Goal: Information Seeking & Learning: Learn about a topic

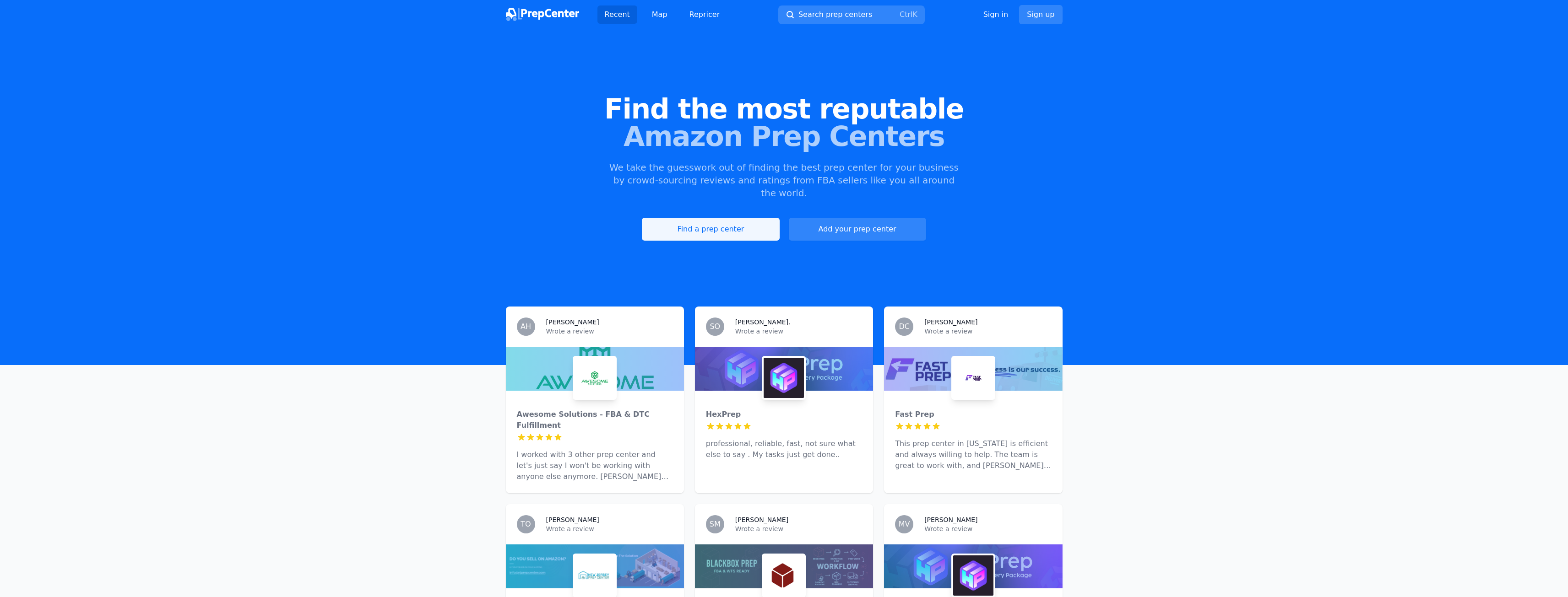
click at [712, 218] on link "Find a prep center" at bounding box center [710, 229] width 137 height 23
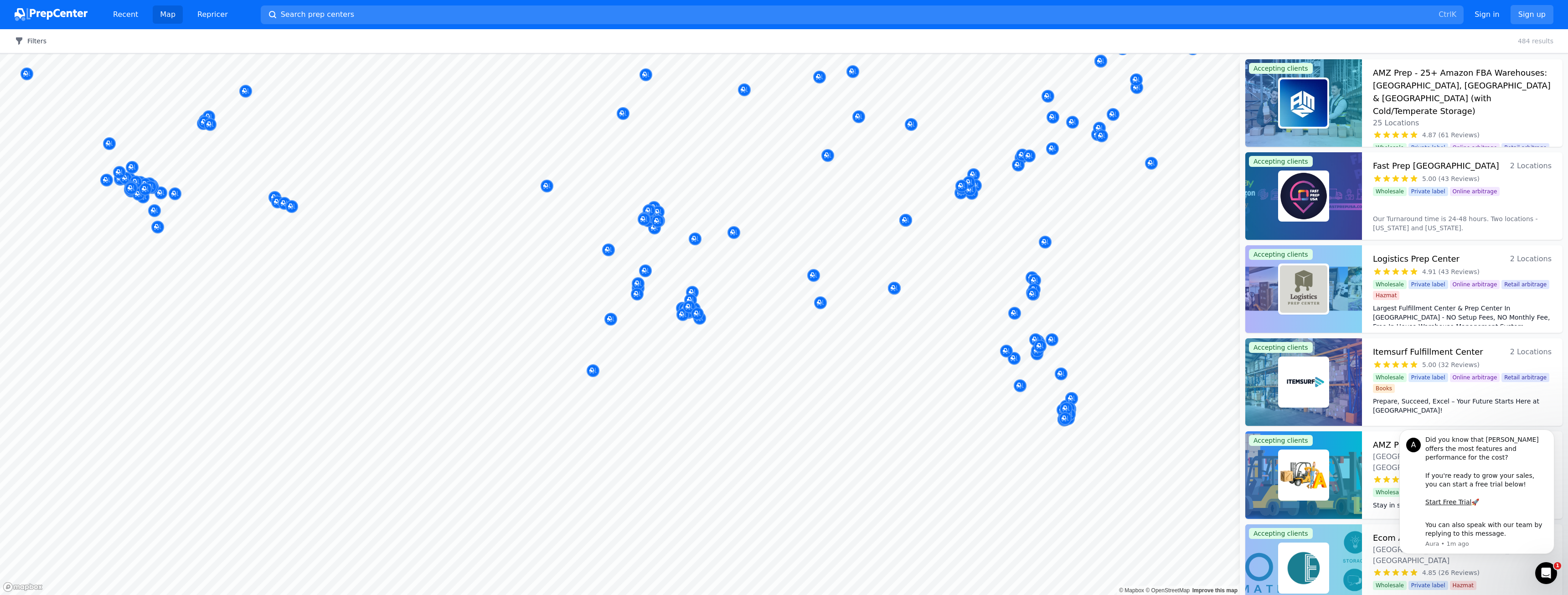
click at [19, 40] on icon "button" at bounding box center [19, 40] width 6 height 7
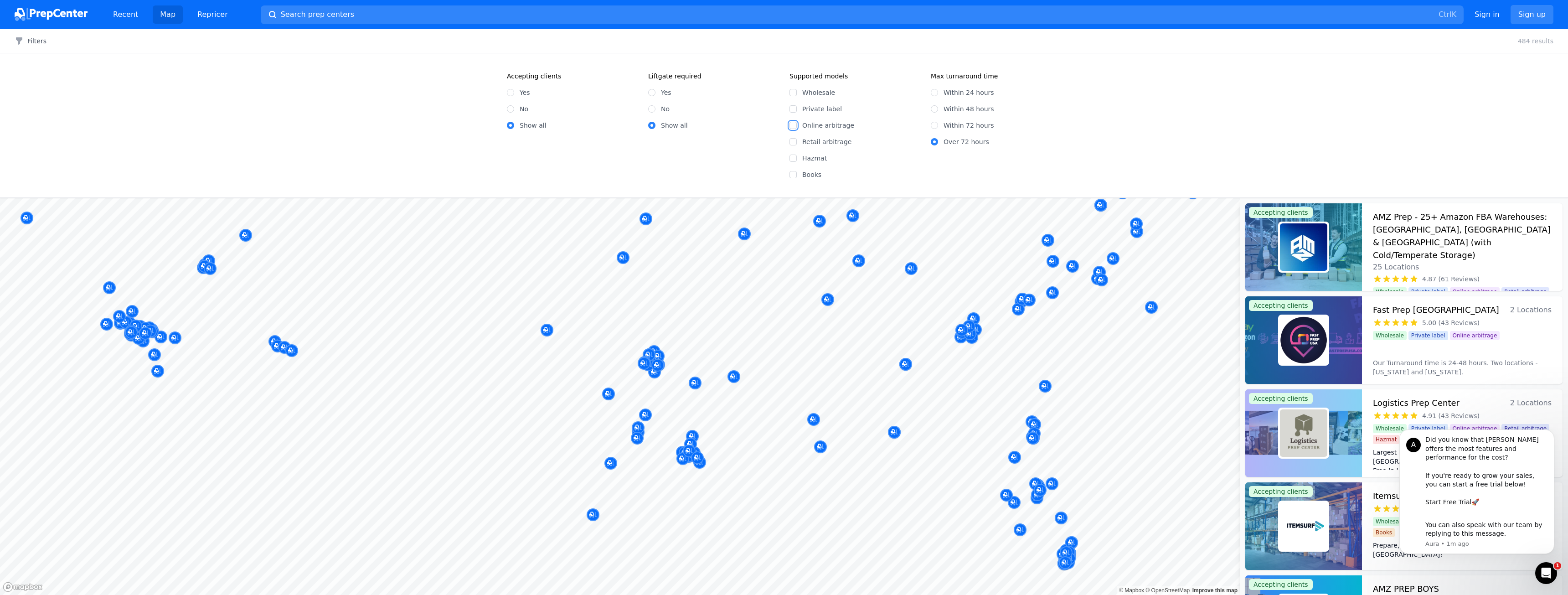
click at [793, 125] on input "Online arbitrage" at bounding box center [792, 125] width 7 height 7
checkbox input "true"
click at [510, 95] on input "Yes" at bounding box center [510, 92] width 7 height 7
radio input "true"
click at [935, 111] on input "Within 48 hours" at bounding box center [934, 108] width 7 height 7
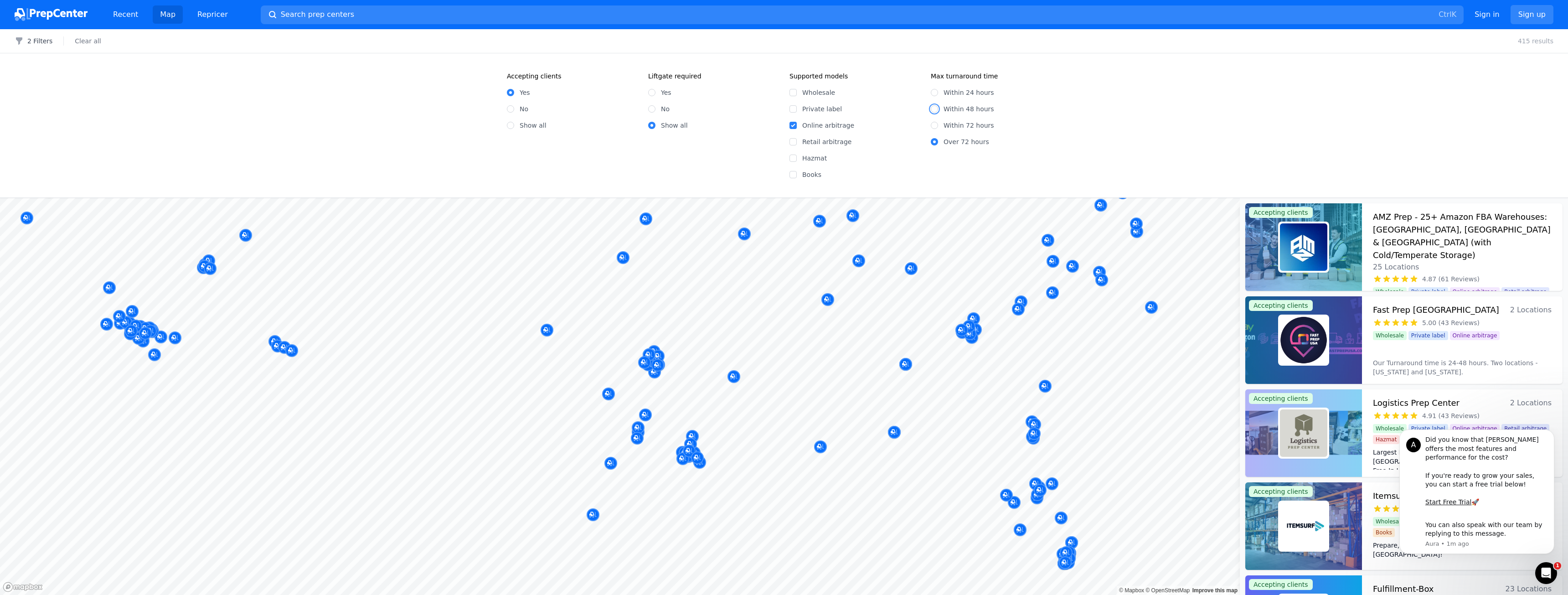
radio input "true"
click at [935, 92] on input "Within 24 hours" at bounding box center [934, 92] width 7 height 7
radio input "true"
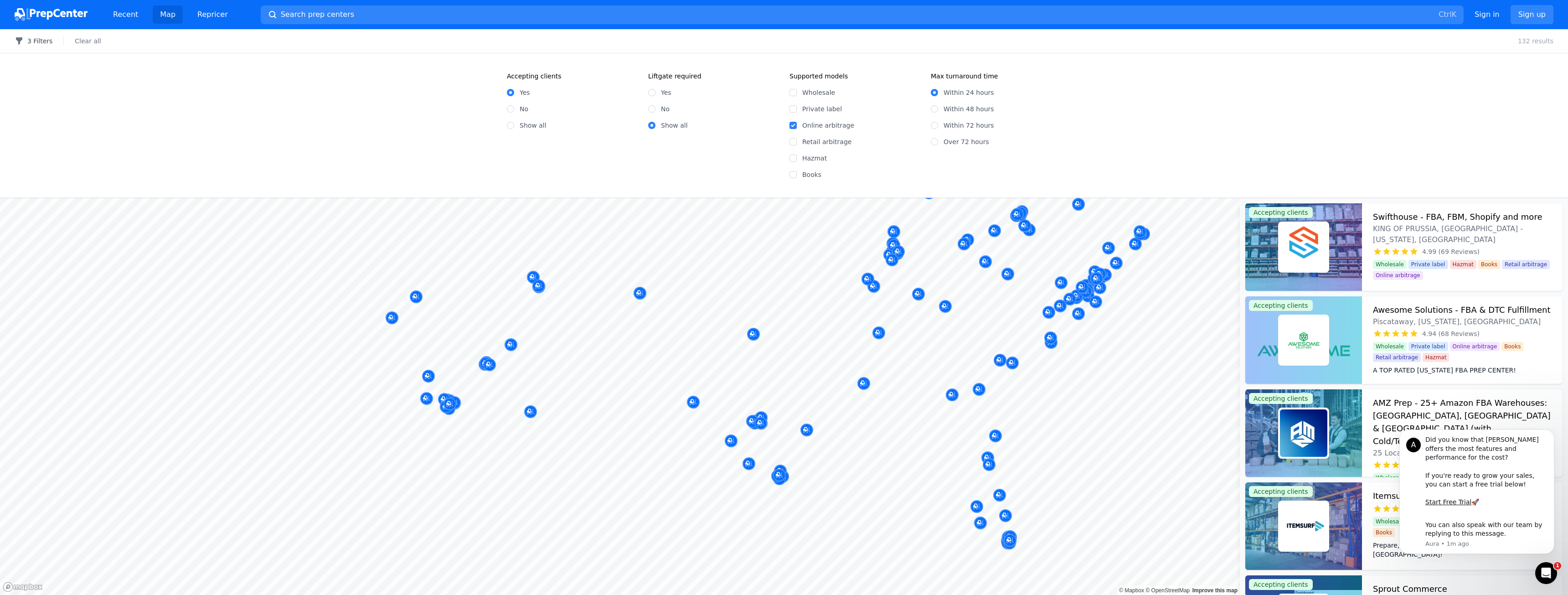
click at [45, 41] on button "3 Filters" at bounding box center [33, 40] width 38 height 9
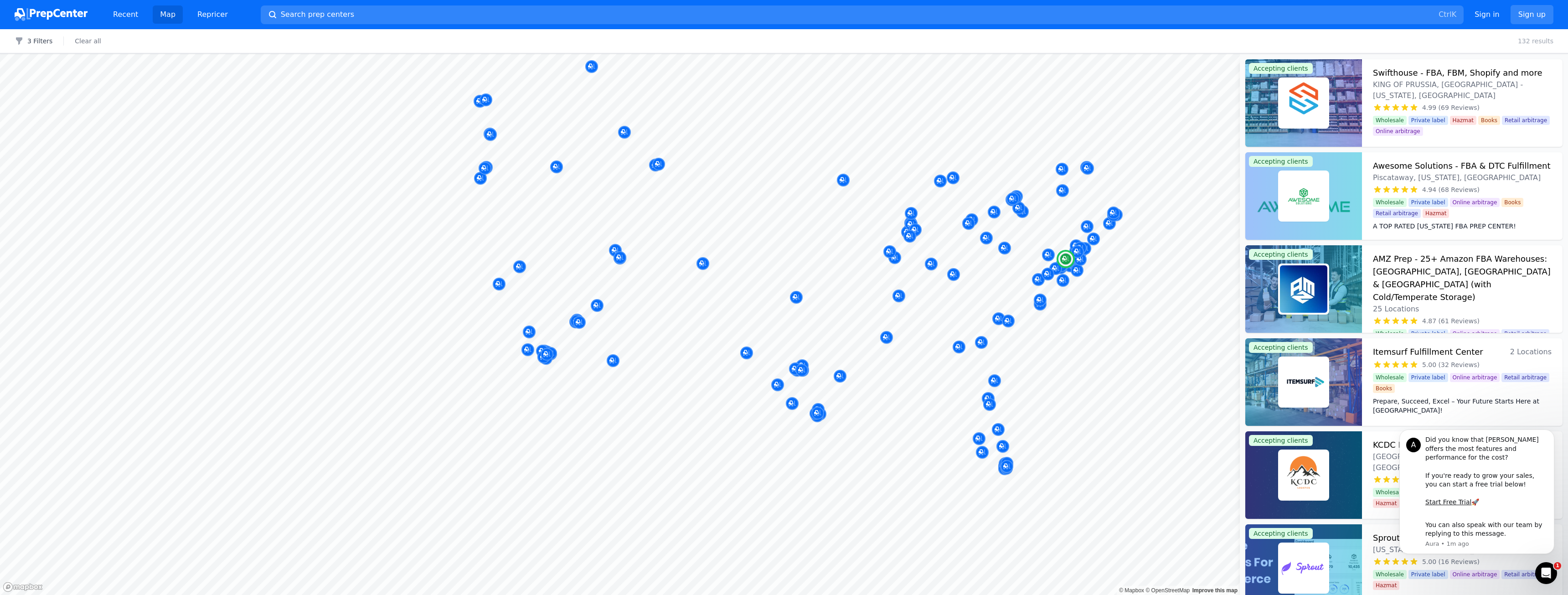
click at [1434, 84] on span "KING OF PRUSSIA, [GEOGRAPHIC_DATA] - [US_STATE], [GEOGRAPHIC_DATA]" at bounding box center [1462, 90] width 179 height 22
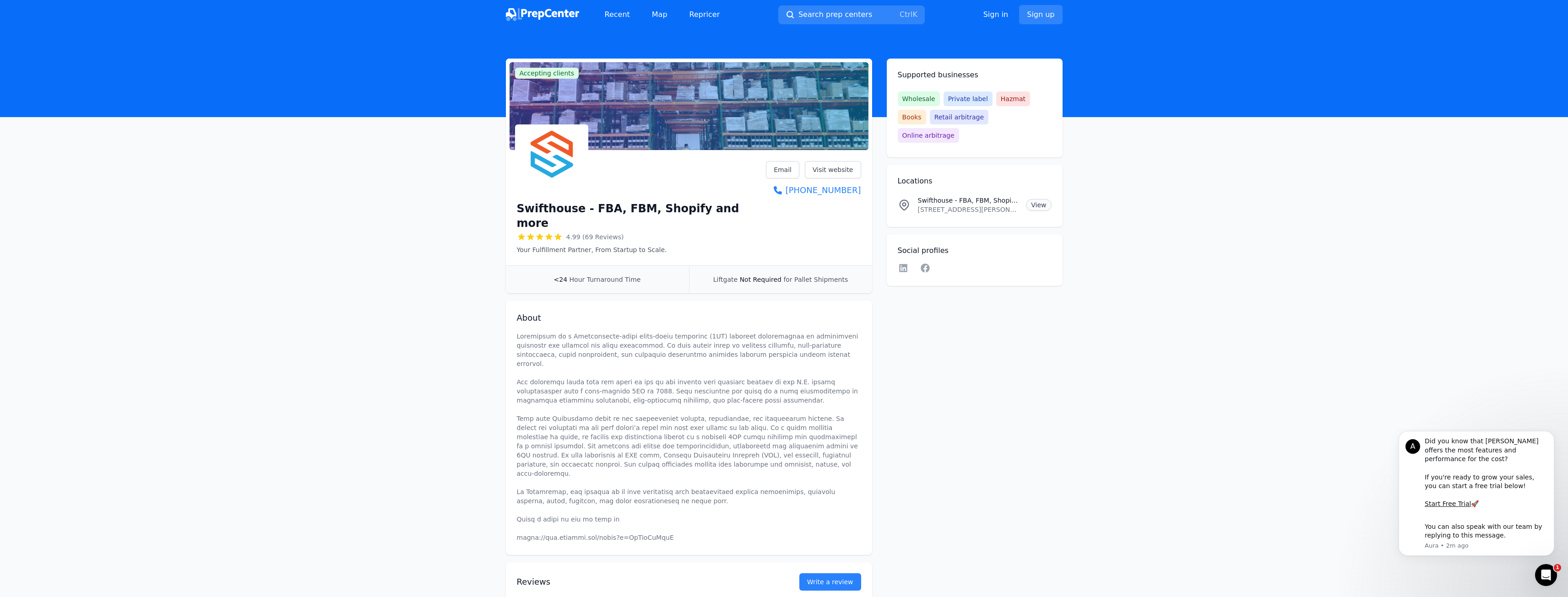
click at [1042, 199] on link "View" at bounding box center [1038, 205] width 25 height 12
drag, startPoint x: 1137, startPoint y: 209, endPoint x: 1141, endPoint y: 211, distance: 4.5
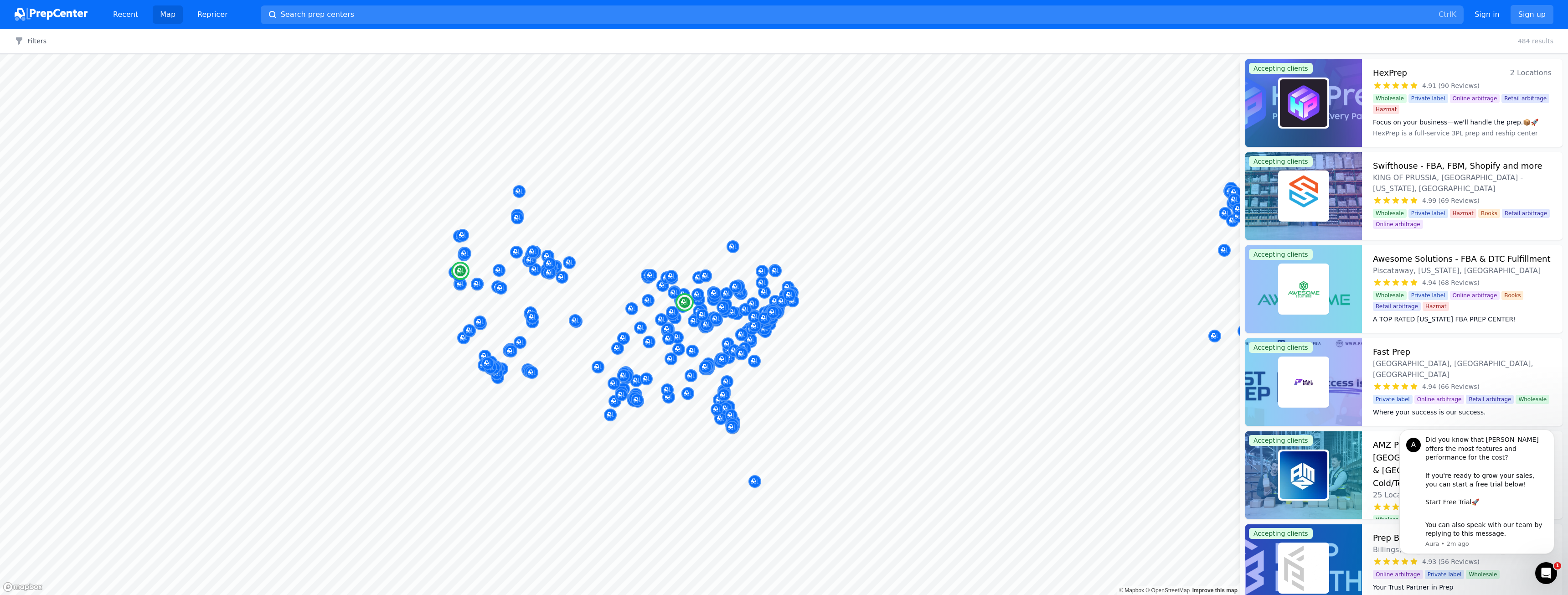
click at [1440, 83] on span "4.91 (90 Reviews)" at bounding box center [1451, 85] width 57 height 9
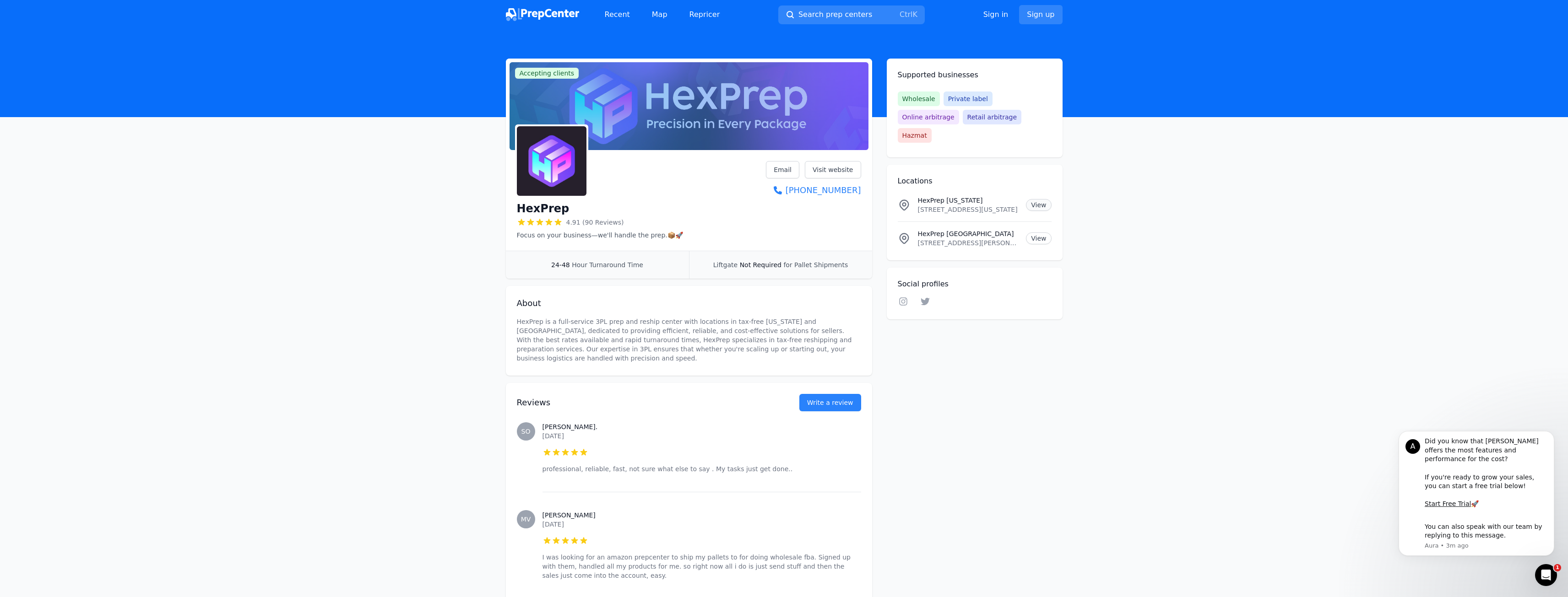
click at [1046, 199] on link "View" at bounding box center [1038, 205] width 25 height 12
drag, startPoint x: 264, startPoint y: 118, endPoint x: 271, endPoint y: 124, distance: 9.2
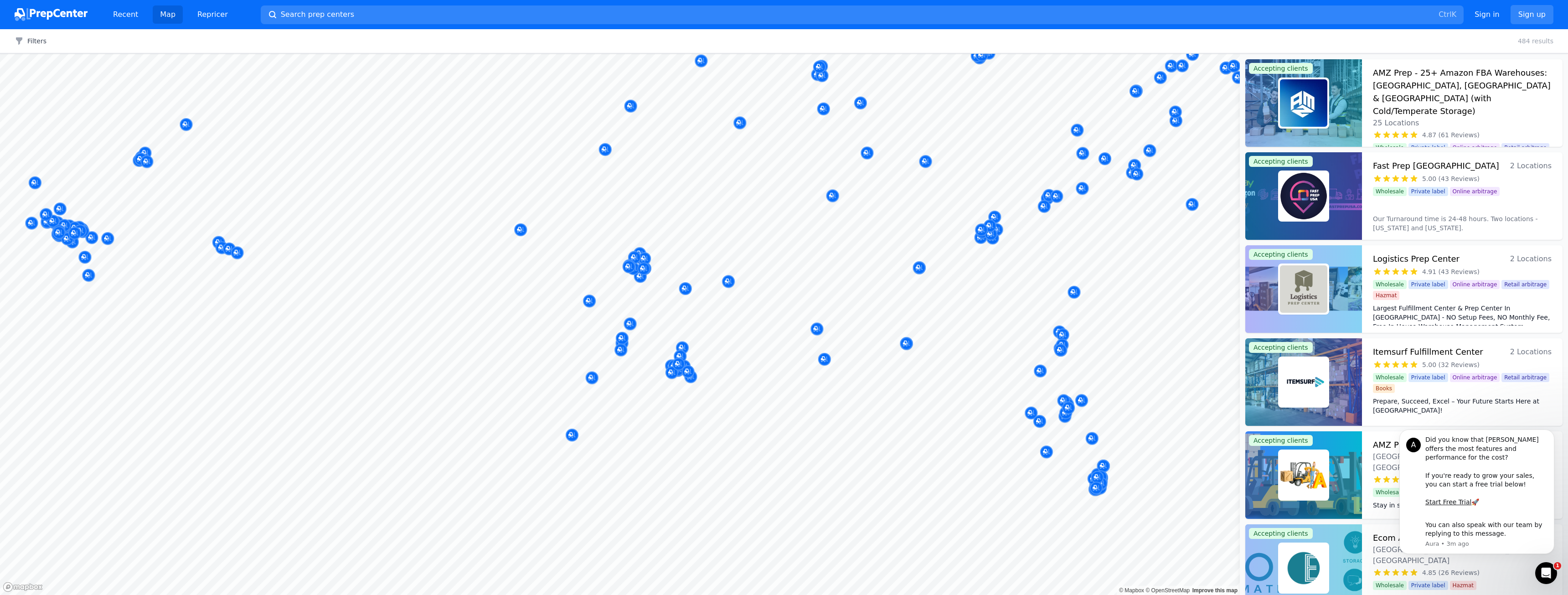
click at [833, 316] on body "Recent Map Repricer Search prep centers Ctrl K Open main menu Sign in Sign up F…" at bounding box center [784, 297] width 1568 height 595
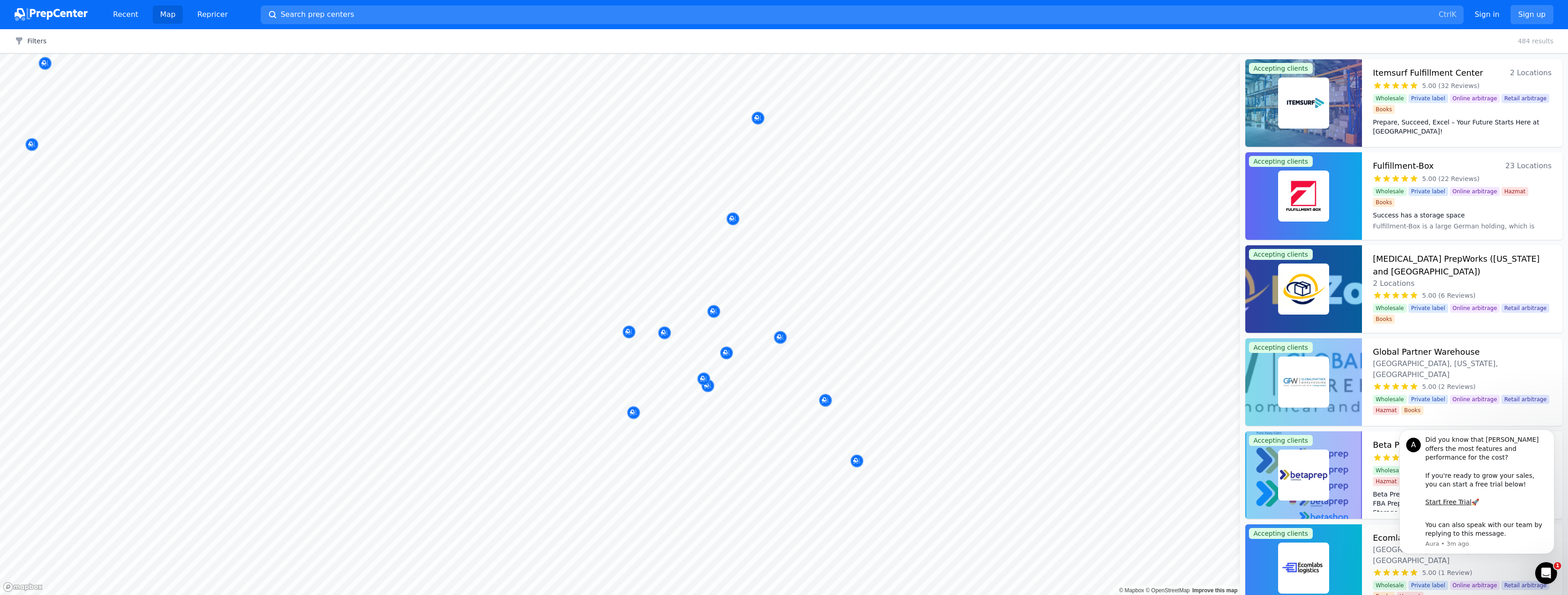
click at [691, 355] on div at bounding box center [703, 355] width 175 height 7
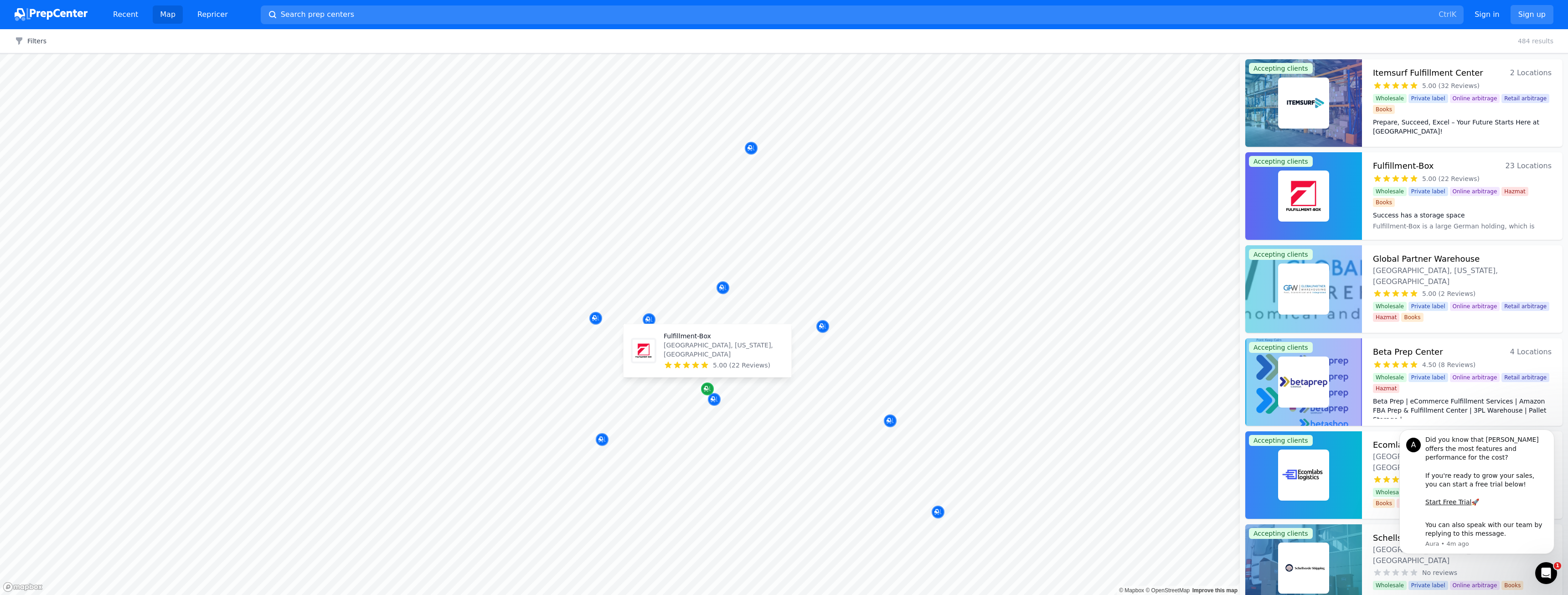
click at [706, 393] on div "Map marker" at bounding box center [708, 389] width 13 height 13
click at [706, 394] on div "Map marker" at bounding box center [708, 389] width 13 height 13
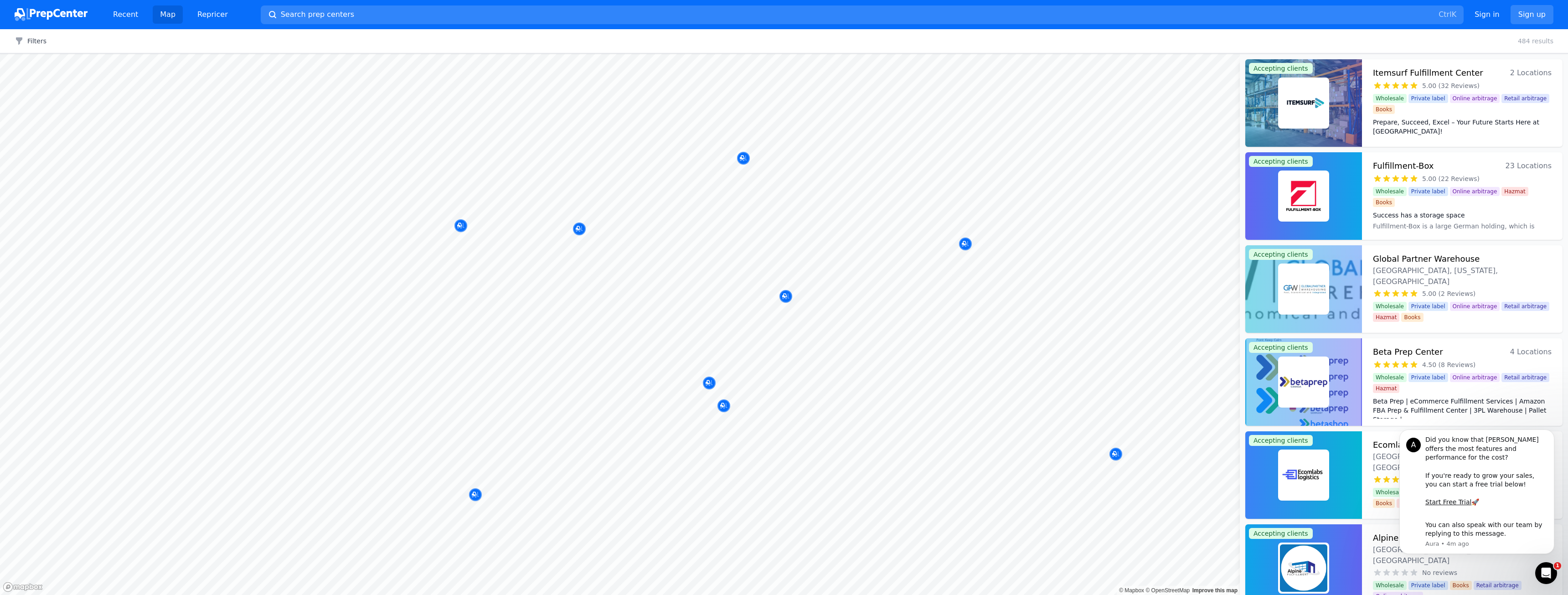
click at [710, 385] on div at bounding box center [688, 383] width 175 height 7
click at [709, 385] on div at bounding box center [688, 383] width 175 height 7
click at [1548, 438] on button "Dismiss notification" at bounding box center [1551, 431] width 12 height 12
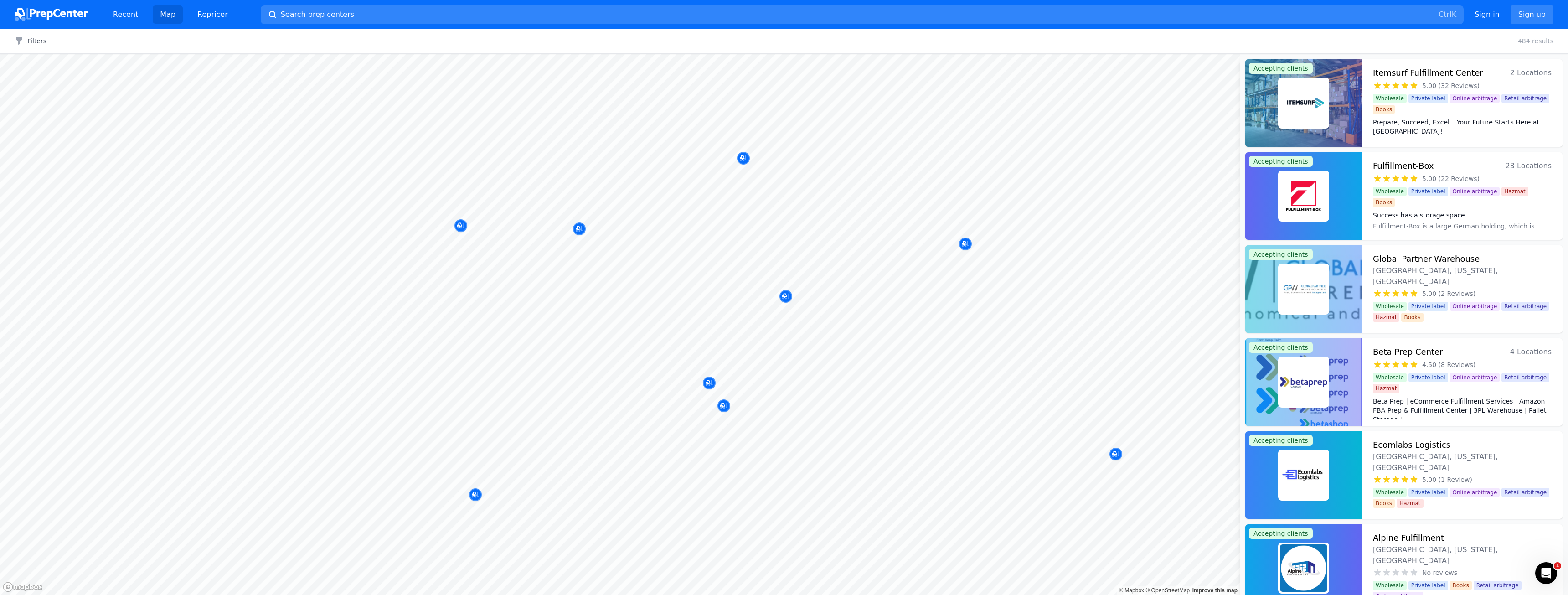
click at [709, 382] on div at bounding box center [667, 380] width 175 height 7
click at [709, 383] on div at bounding box center [667, 380] width 175 height 7
click at [709, 388] on div "Map marker" at bounding box center [709, 383] width 13 height 13
click at [705, 349] on div at bounding box center [754, 351] width 175 height 7
click at [711, 387] on div at bounding box center [688, 383] width 175 height 7
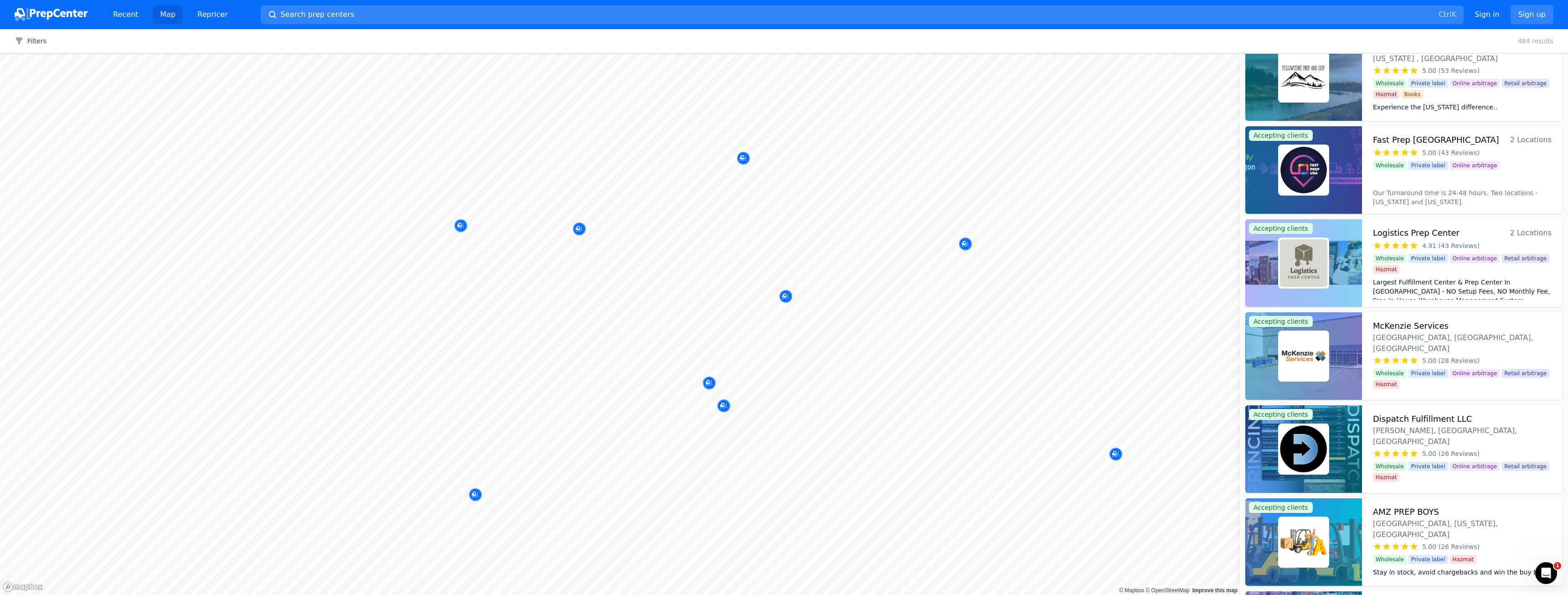
scroll to position [1778, 0]
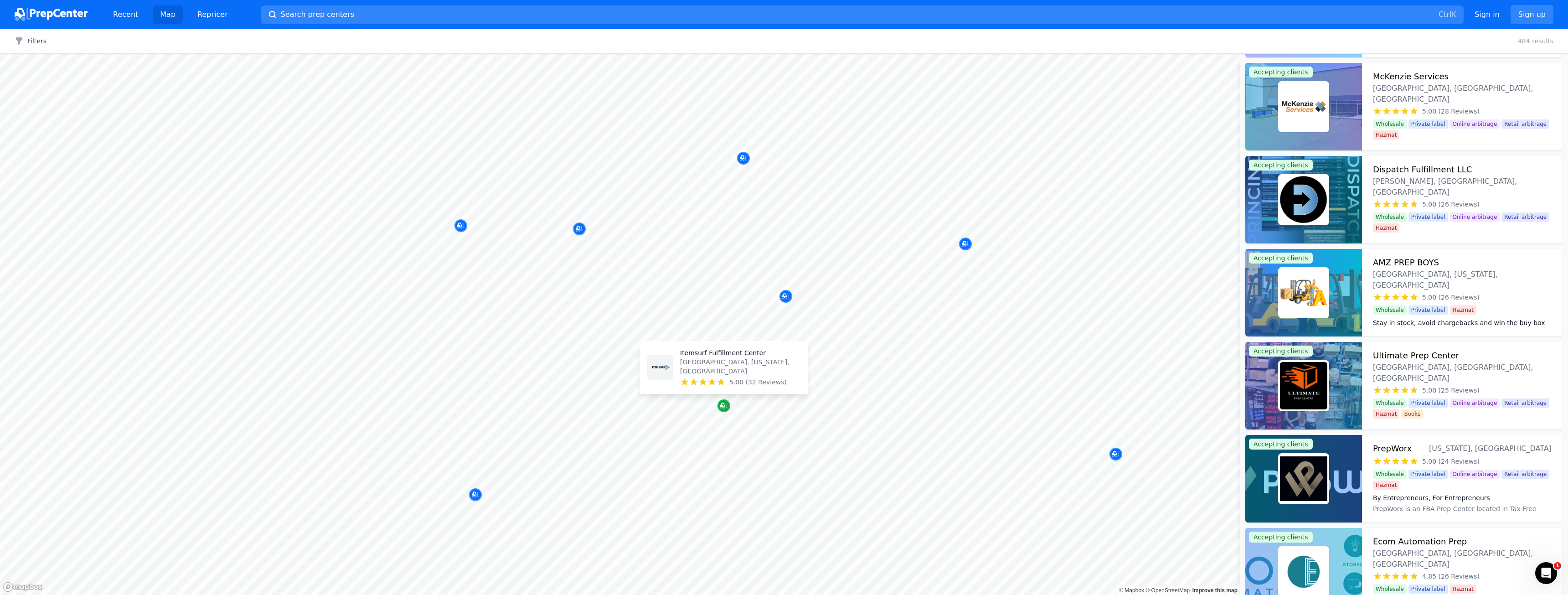
click at [723, 406] on icon "Map marker" at bounding box center [723, 406] width 5 height 5
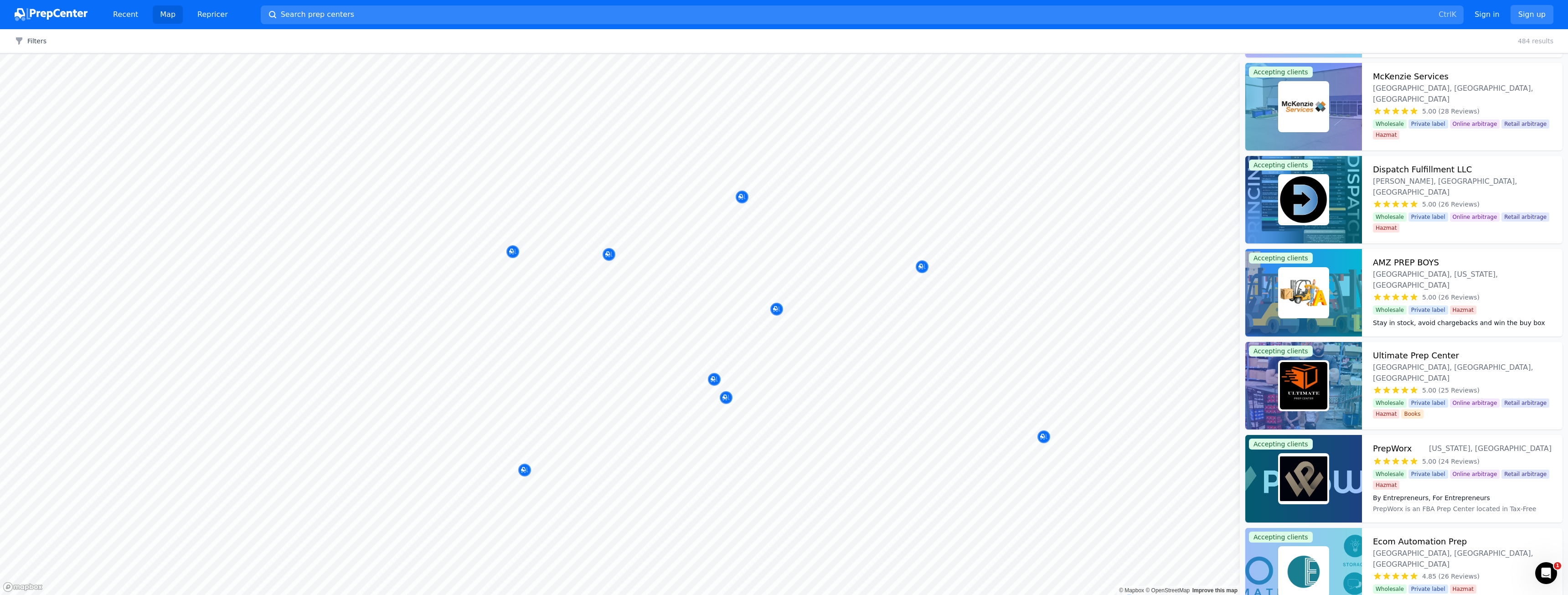
click at [713, 379] on div at bounding box center [667, 380] width 175 height 7
click at [525, 472] on icon "Map marker" at bounding box center [525, 470] width 7 height 6
click at [716, 380] on div at bounding box center [667, 380] width 175 height 7
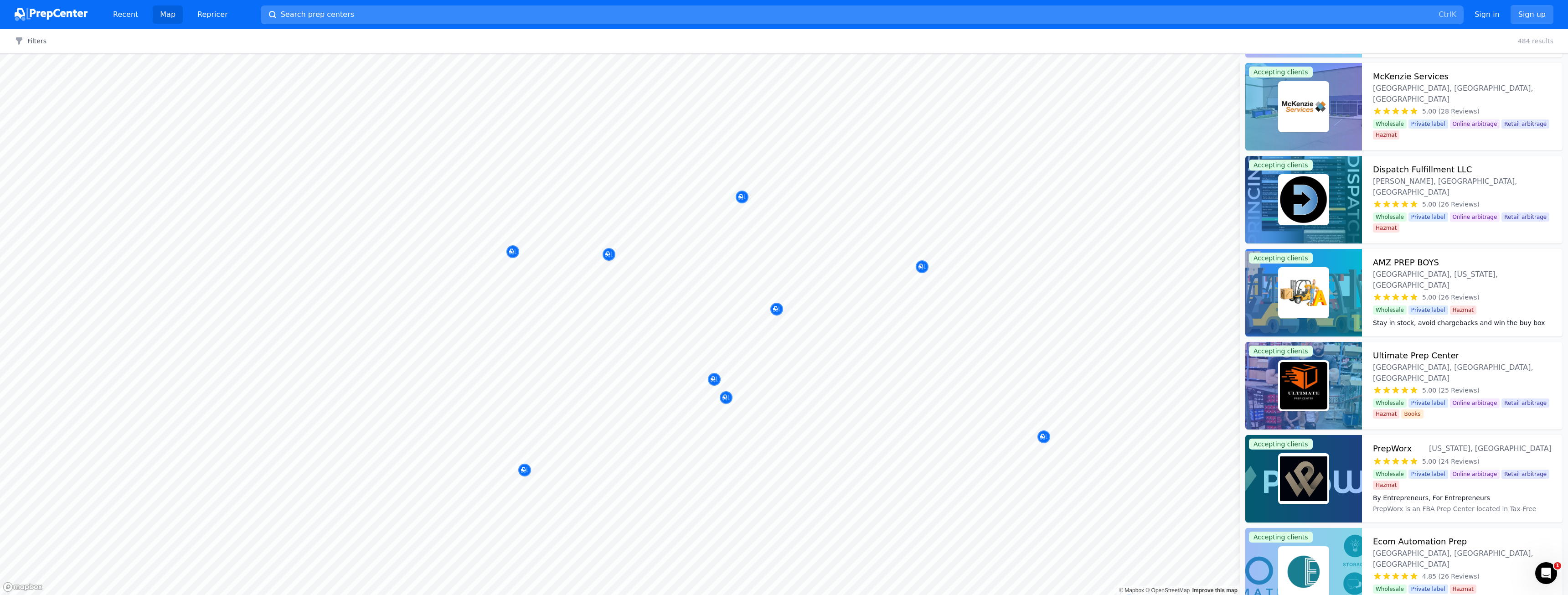
click at [441, 17] on button "Search prep centers Ctrl K" at bounding box center [862, 15] width 1203 height 19
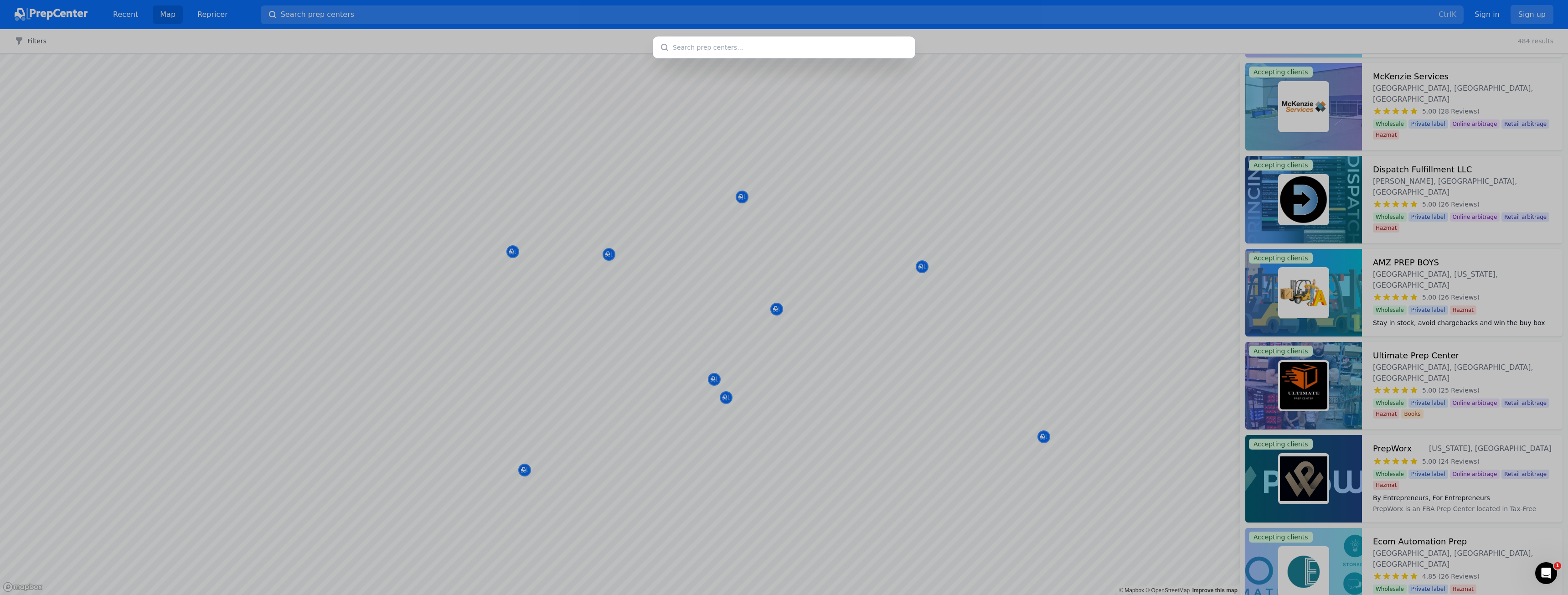
click at [736, 356] on div at bounding box center [784, 297] width 1568 height 595
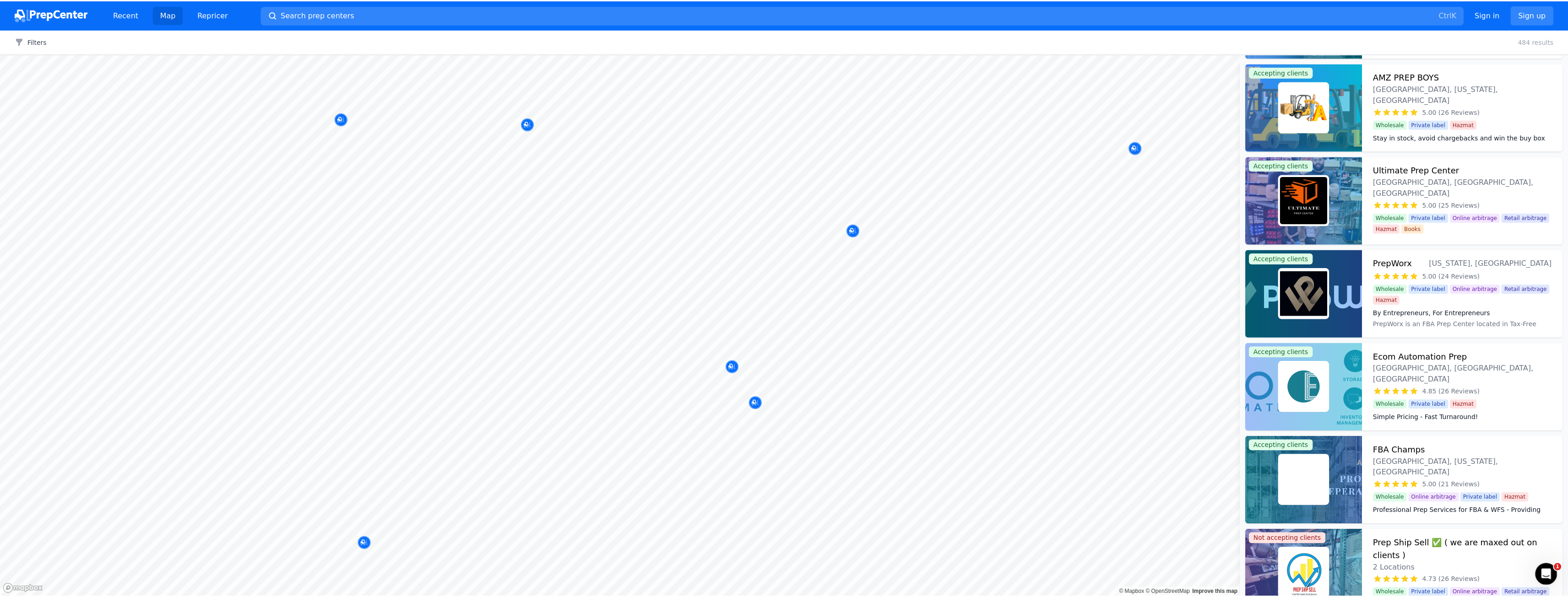
scroll to position [1597, 0]
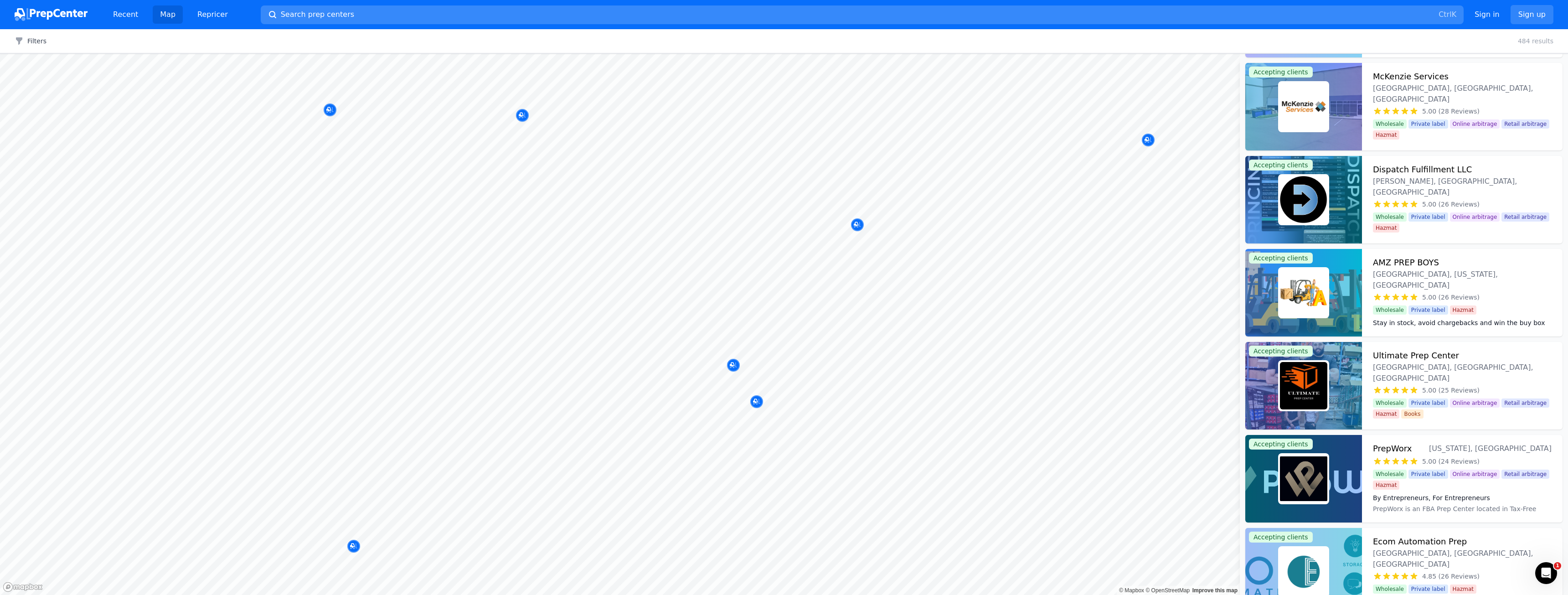
click at [450, 8] on button "Search prep centers Ctrl K" at bounding box center [862, 15] width 1203 height 19
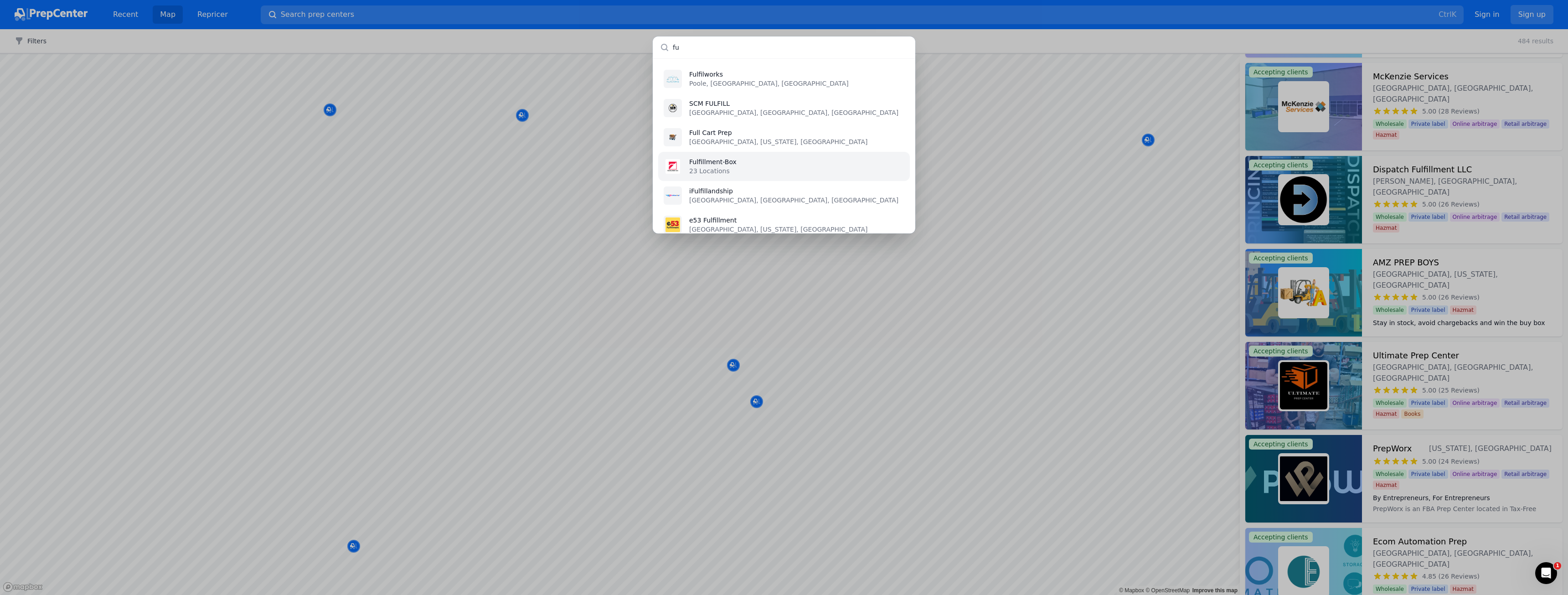
type input "fu"
click at [731, 173] on p "23 Locations" at bounding box center [712, 171] width 48 height 9
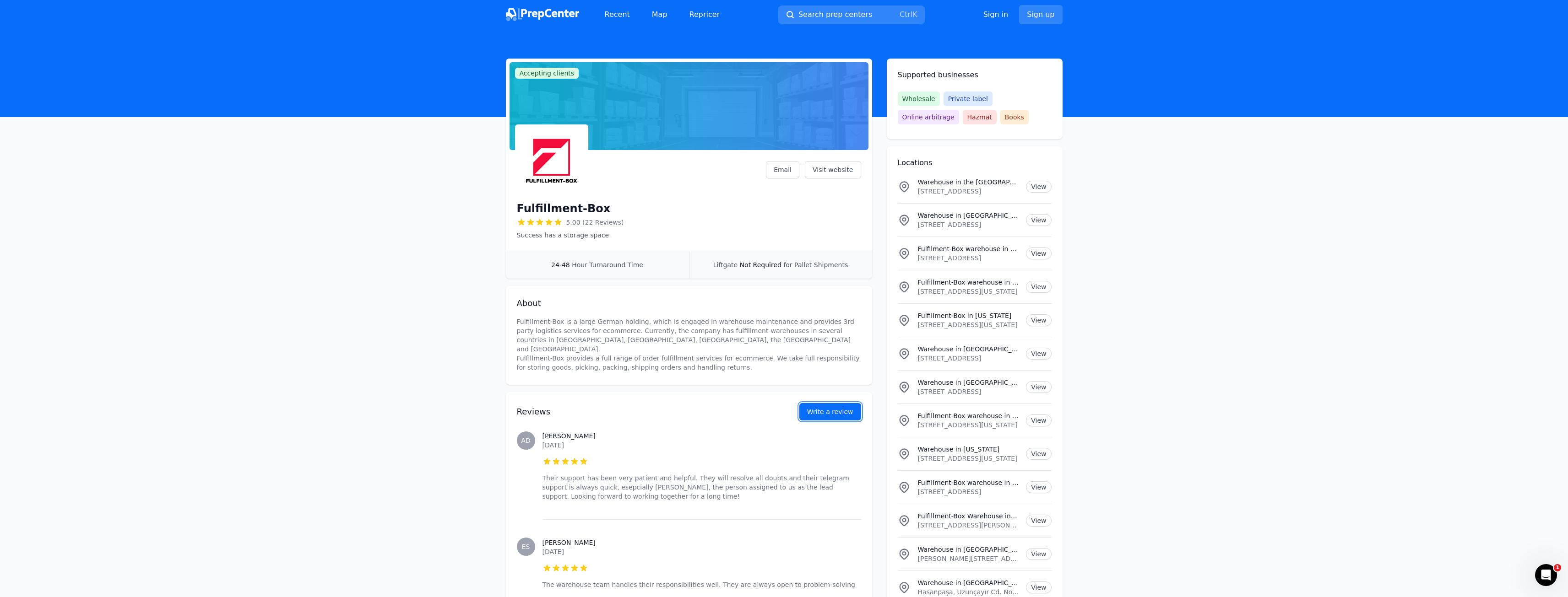
click at [827, 405] on link "Write a review" at bounding box center [830, 411] width 62 height 17
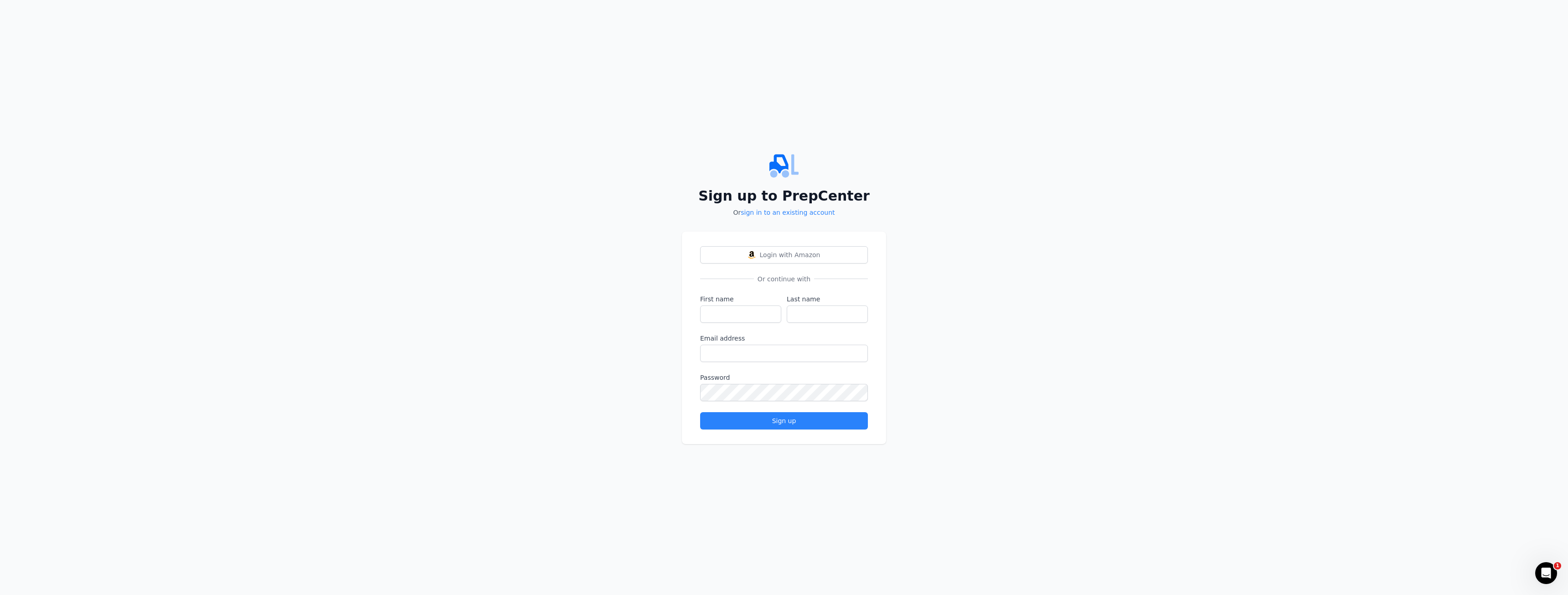
drag, startPoint x: 634, startPoint y: 388, endPoint x: 685, endPoint y: 359, distance: 58.7
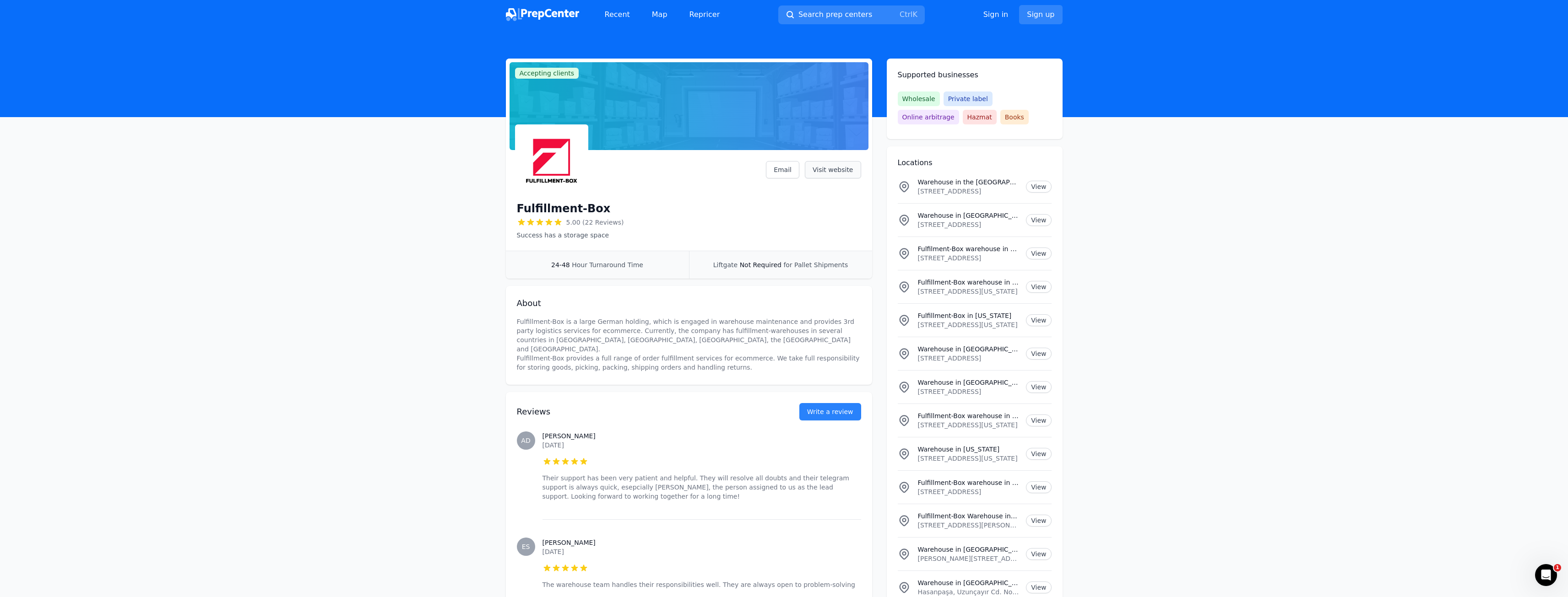
click at [836, 167] on link "Visit website" at bounding box center [832, 169] width 56 height 17
click at [566, 210] on h1 "Fulfillment-Box" at bounding box center [563, 209] width 93 height 15
click at [565, 210] on h1 "Fulfillment-Box" at bounding box center [563, 209] width 93 height 15
copy div "Fulfillment-Box"
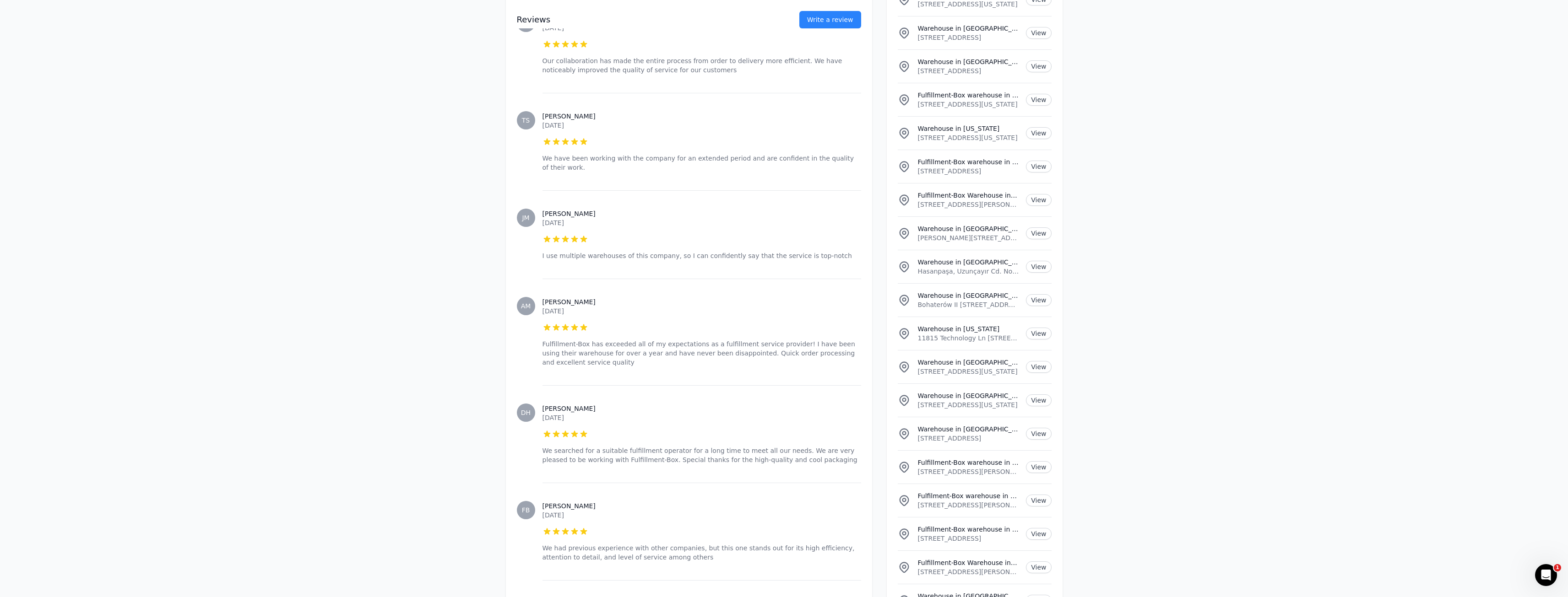
scroll to position [1962, 0]
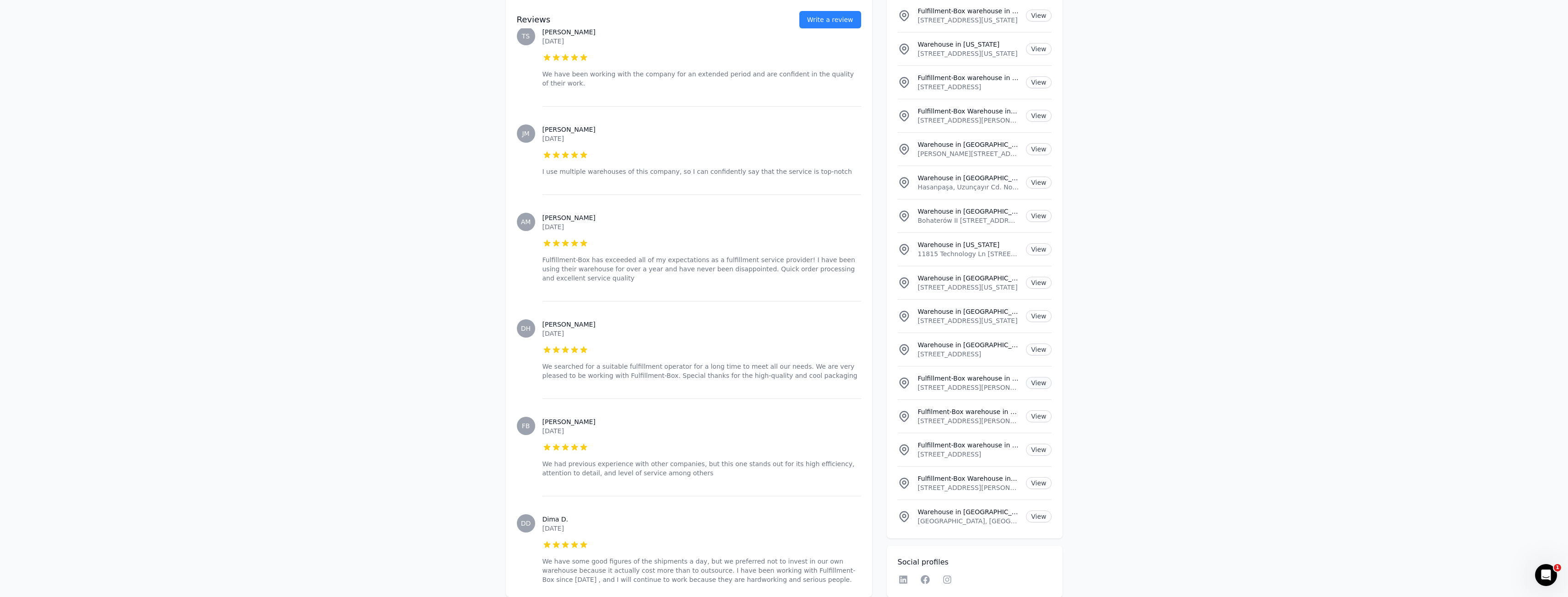
click at [1036, 377] on link "View" at bounding box center [1038, 383] width 25 height 12
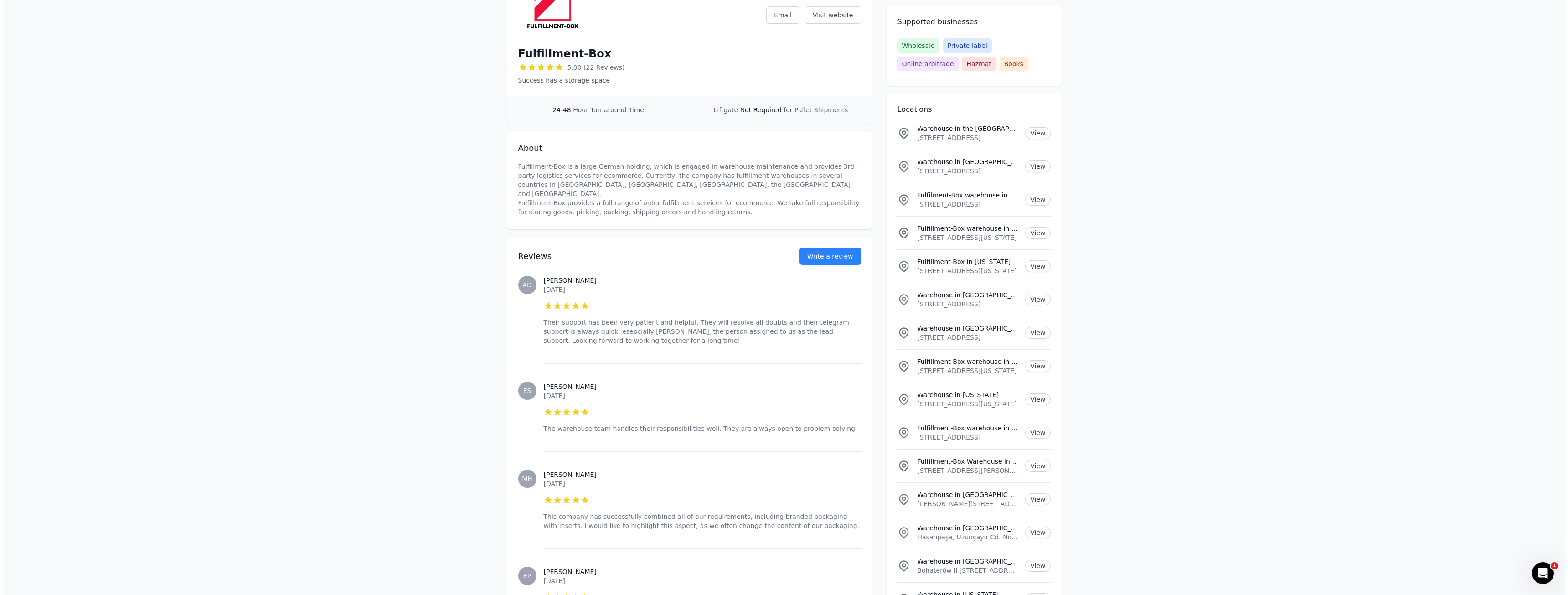
scroll to position [0, 0]
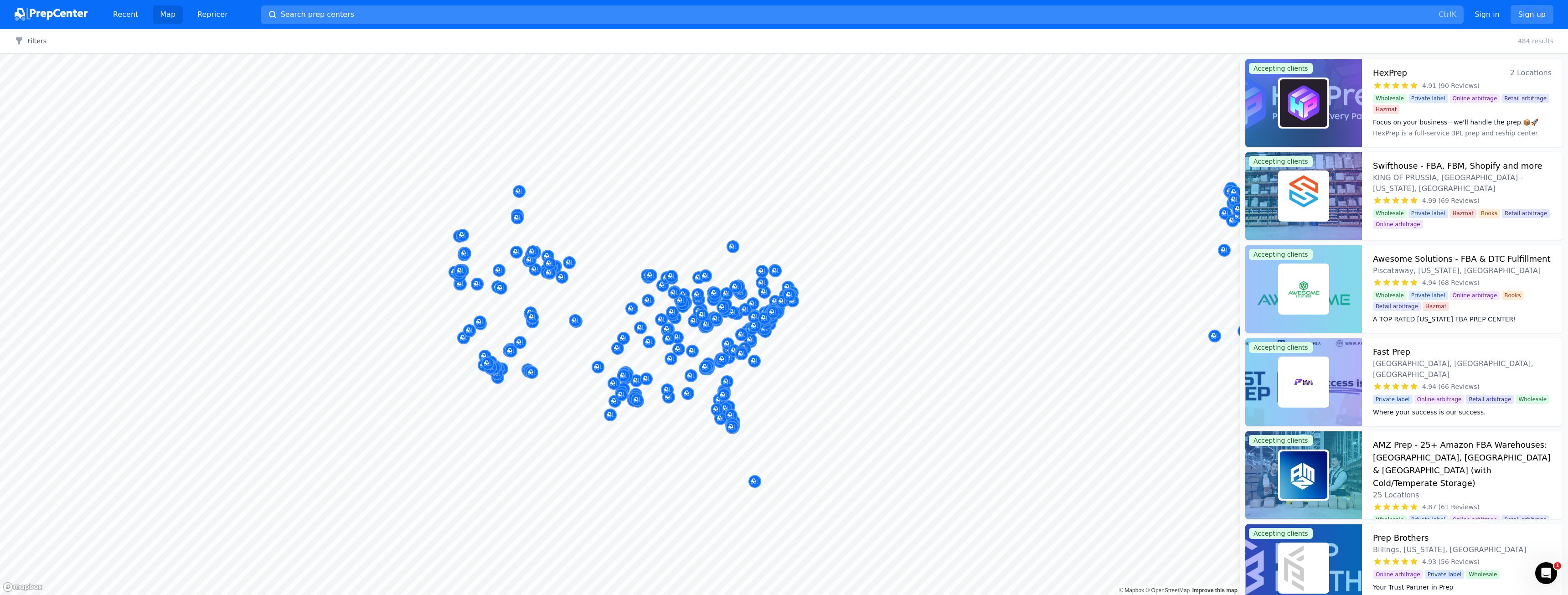
click at [281, 16] on span "Search prep centers" at bounding box center [317, 15] width 74 height 11
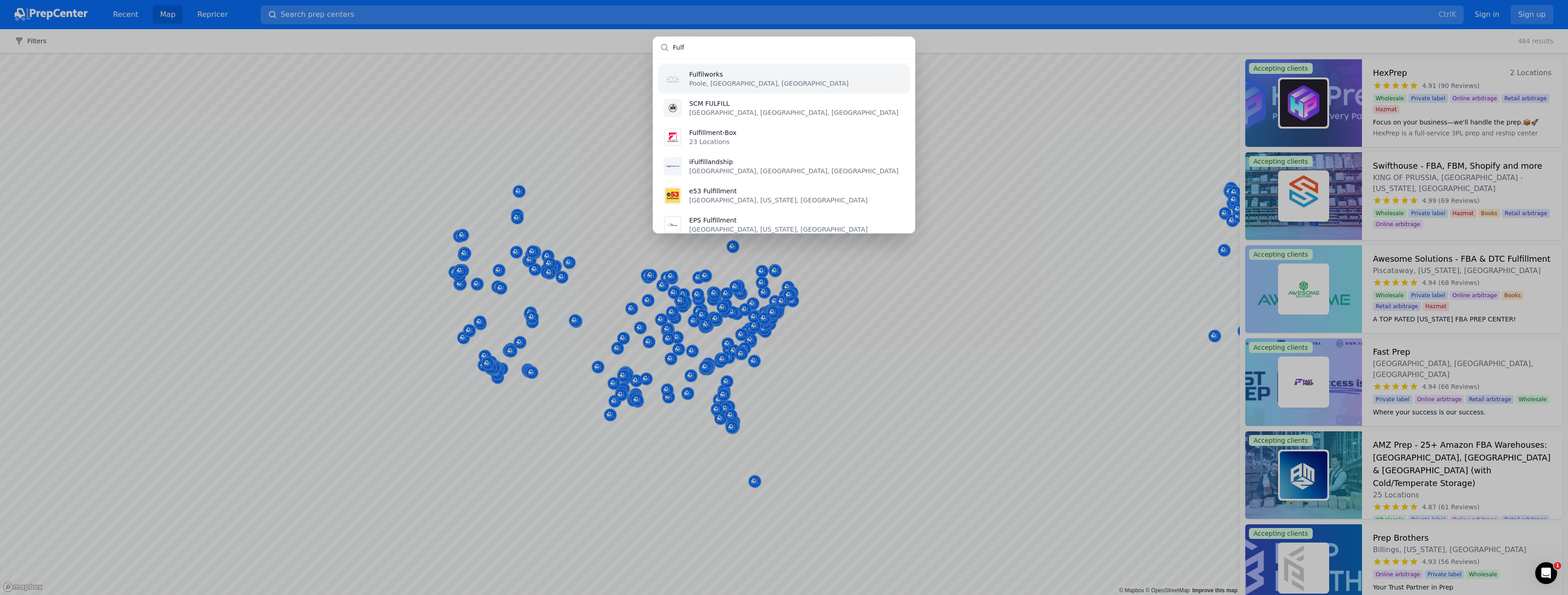
type input "Fulfi"
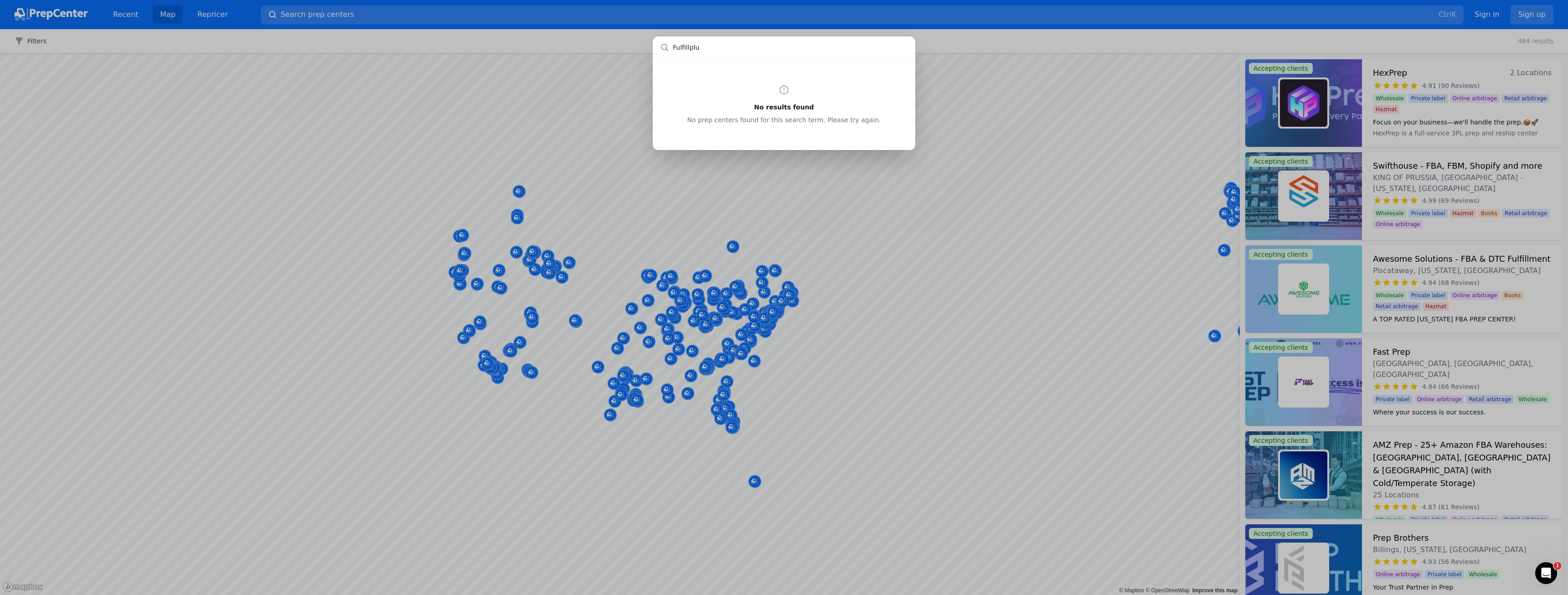
type input "Fulfillplus"
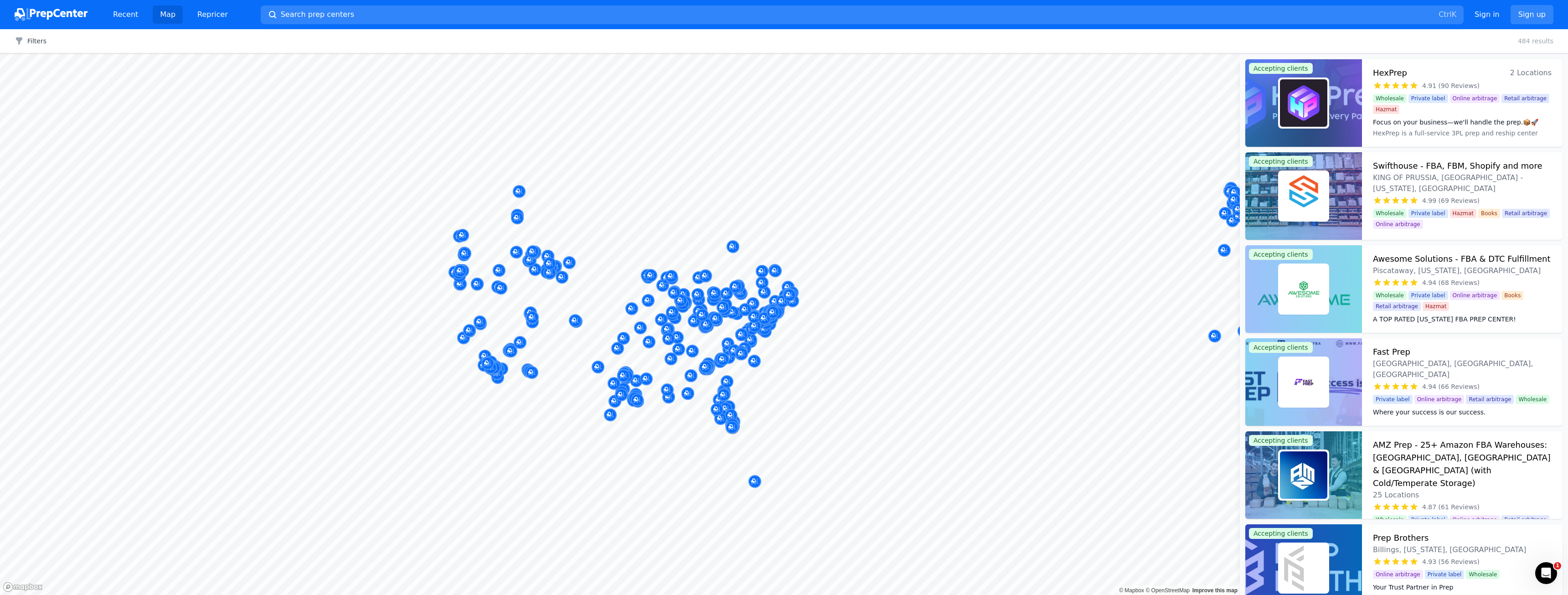
drag, startPoint x: 703, startPoint y: 419, endPoint x: 678, endPoint y: 407, distance: 27.7
click at [703, 418] on div at bounding box center [784, 297] width 1568 height 595
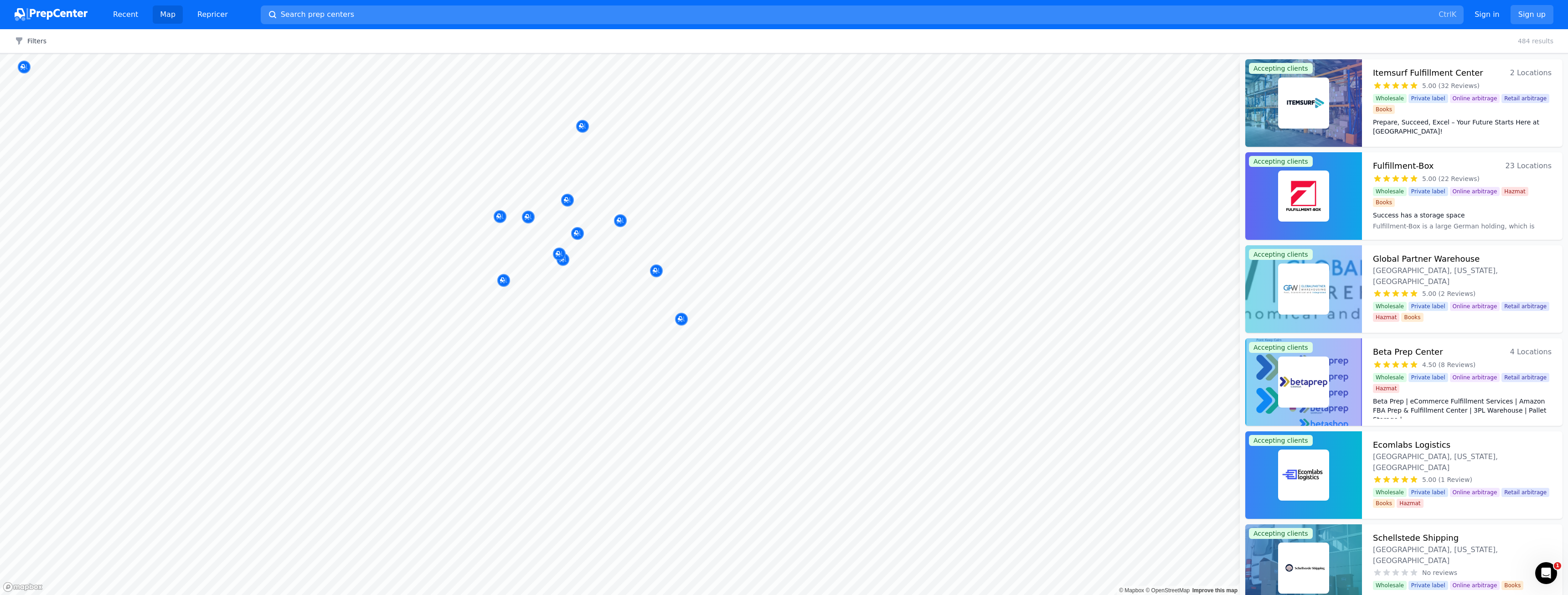
click at [341, 14] on button "Search prep centers Ctrl K" at bounding box center [862, 15] width 1203 height 19
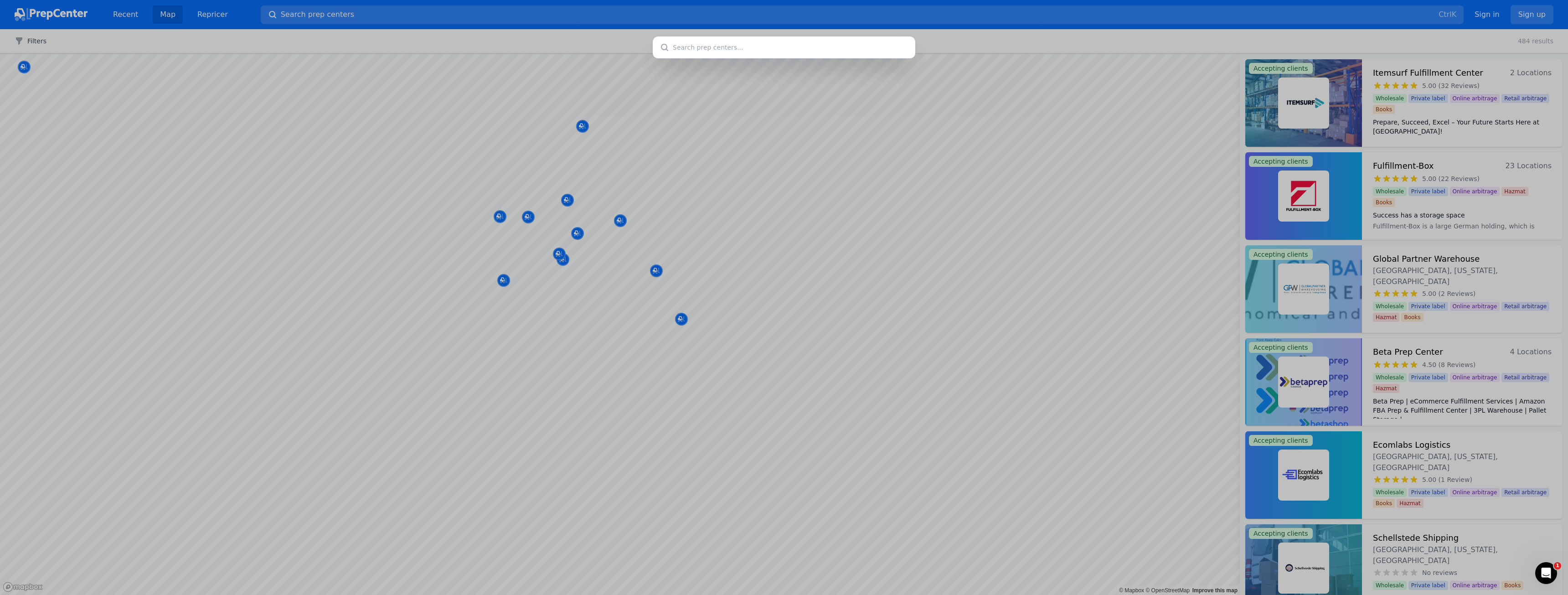
click at [1425, 104] on div at bounding box center [784, 297] width 1568 height 595
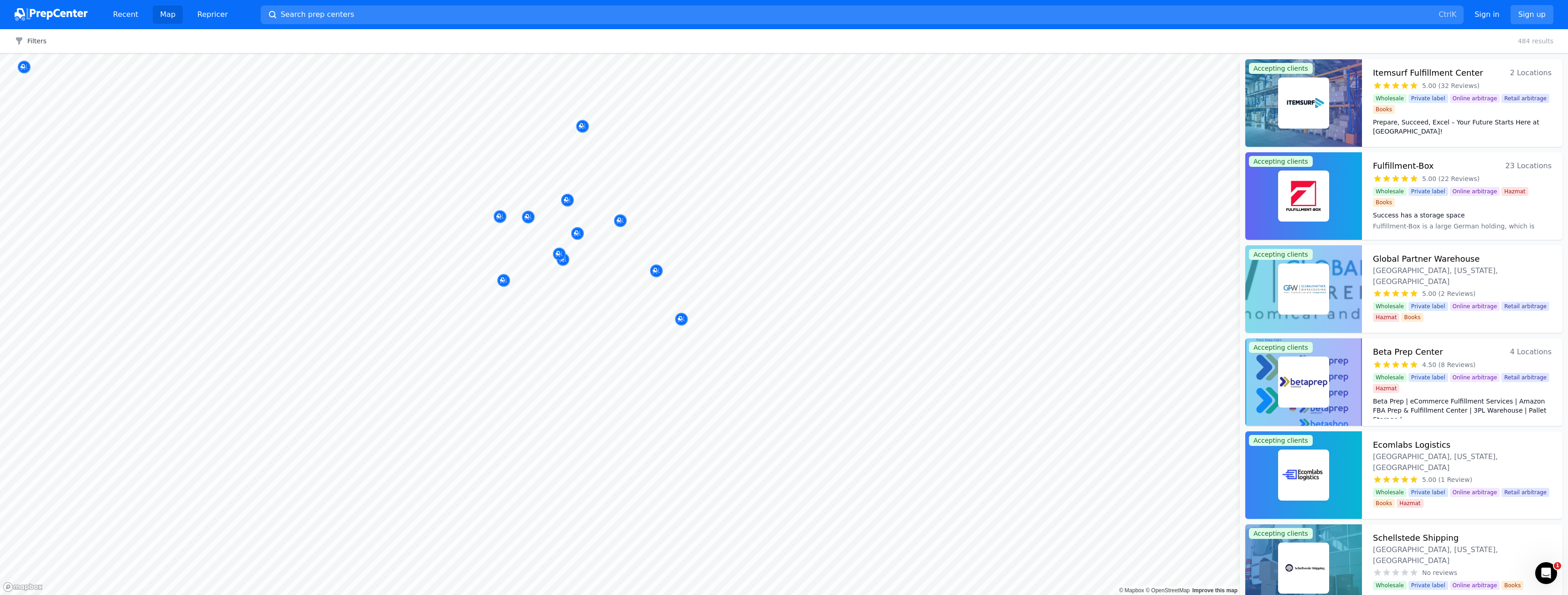
click at [164, 17] on link "Map" at bounding box center [168, 15] width 30 height 19
click at [139, 15] on link "Recent" at bounding box center [125, 15] width 40 height 19
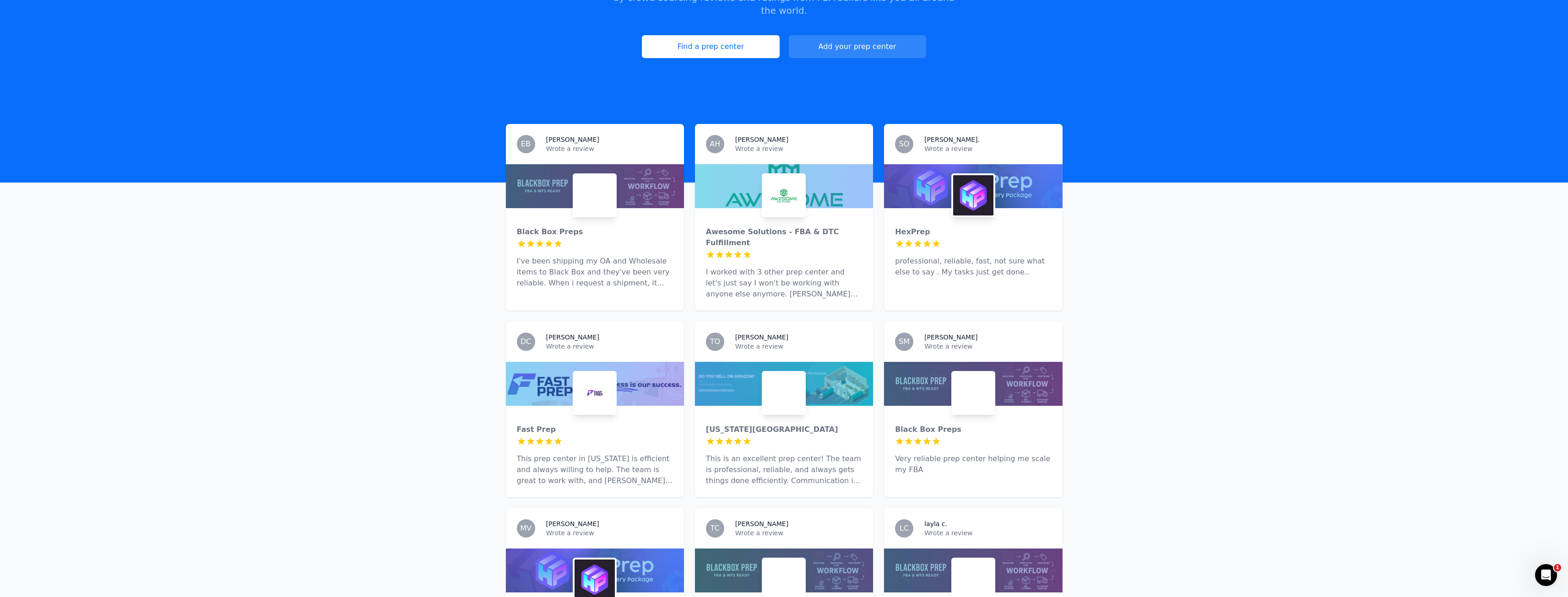
scroll to position [183, 0]
click at [984, 255] on p "professional, reliable, fast, not sure what else to say . My tasks just get don…" at bounding box center [973, 266] width 156 height 22
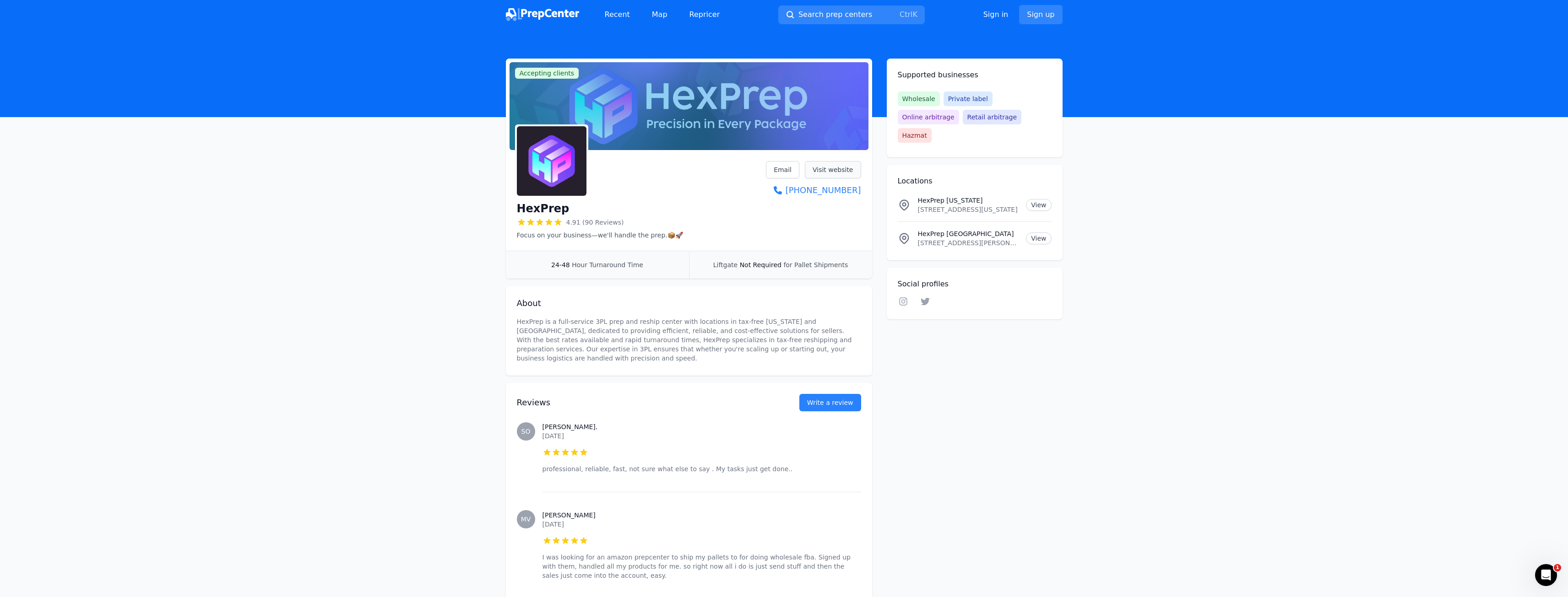
click at [828, 164] on link "Visit website" at bounding box center [832, 169] width 56 height 17
